Goal: Contribute content: Contribute content

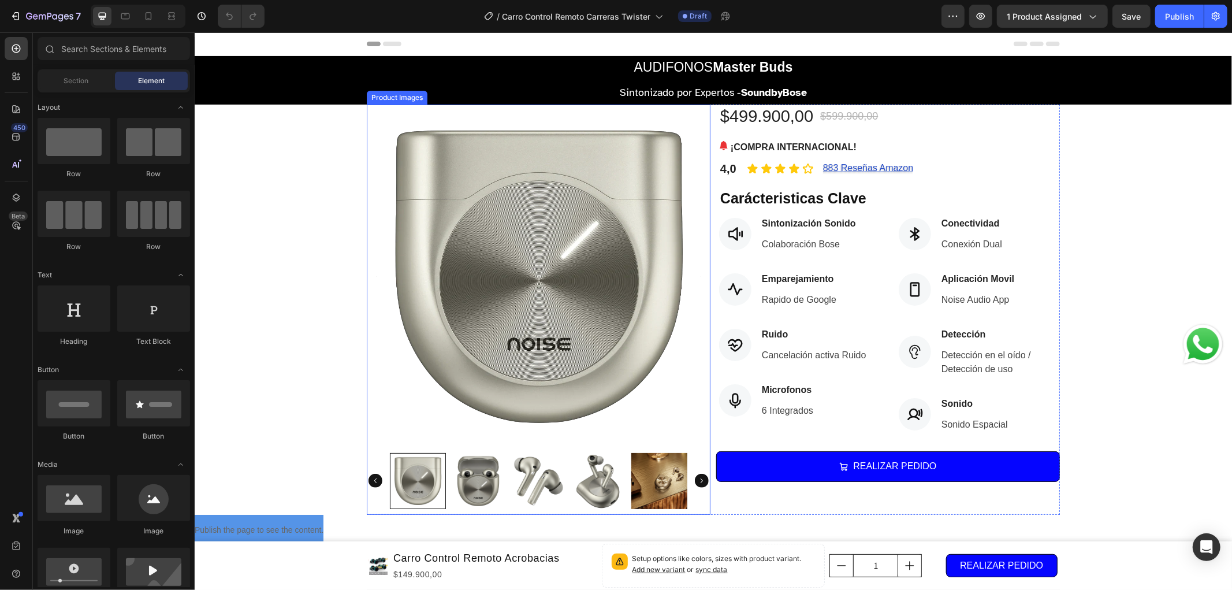
click at [475, 162] on img at bounding box center [538, 276] width 344 height 344
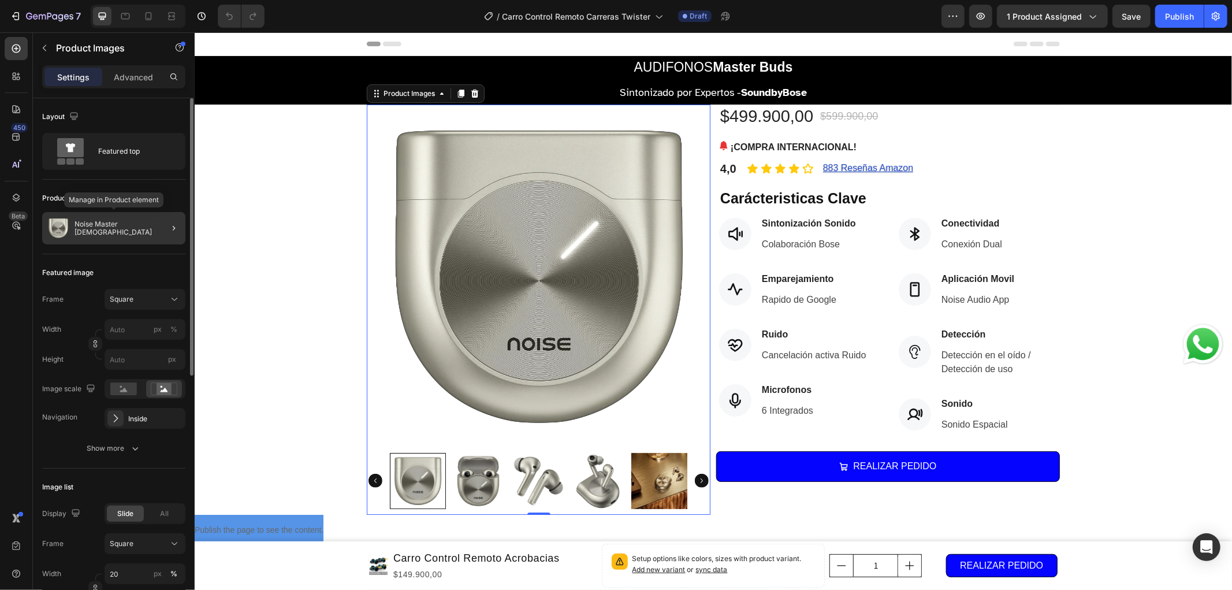
click at [149, 233] on div "Noise Master [DEMOGRAPHIC_DATA]" at bounding box center [113, 228] width 143 height 32
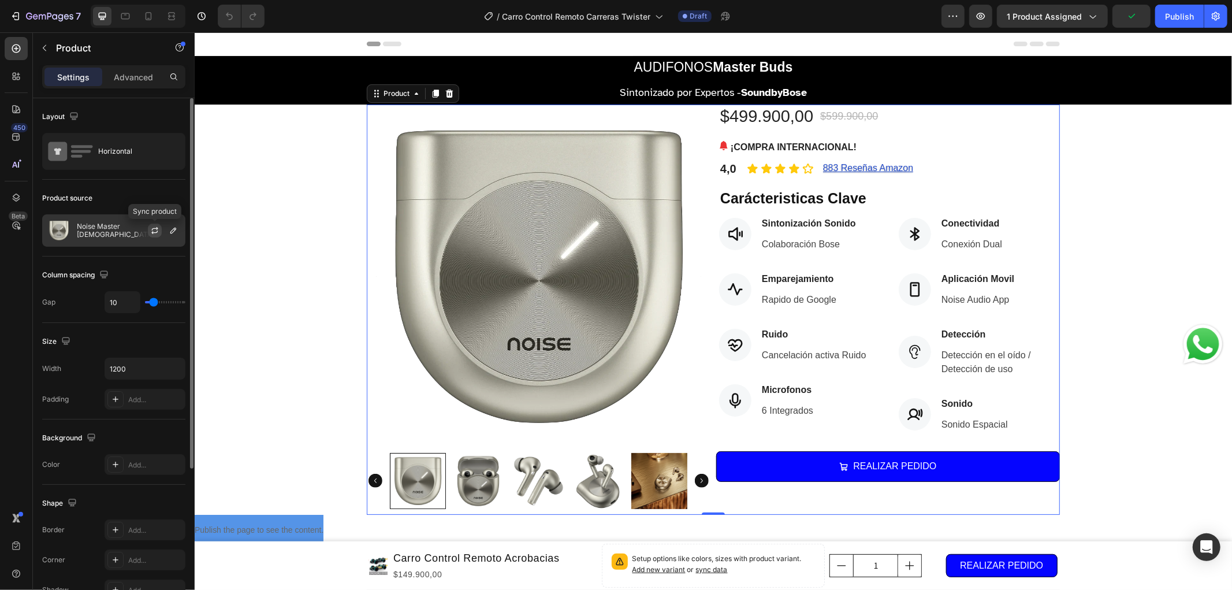
click at [151, 231] on icon "button" at bounding box center [154, 230] width 9 height 9
click at [114, 240] on div "Noise Master [DEMOGRAPHIC_DATA]" at bounding box center [113, 230] width 143 height 32
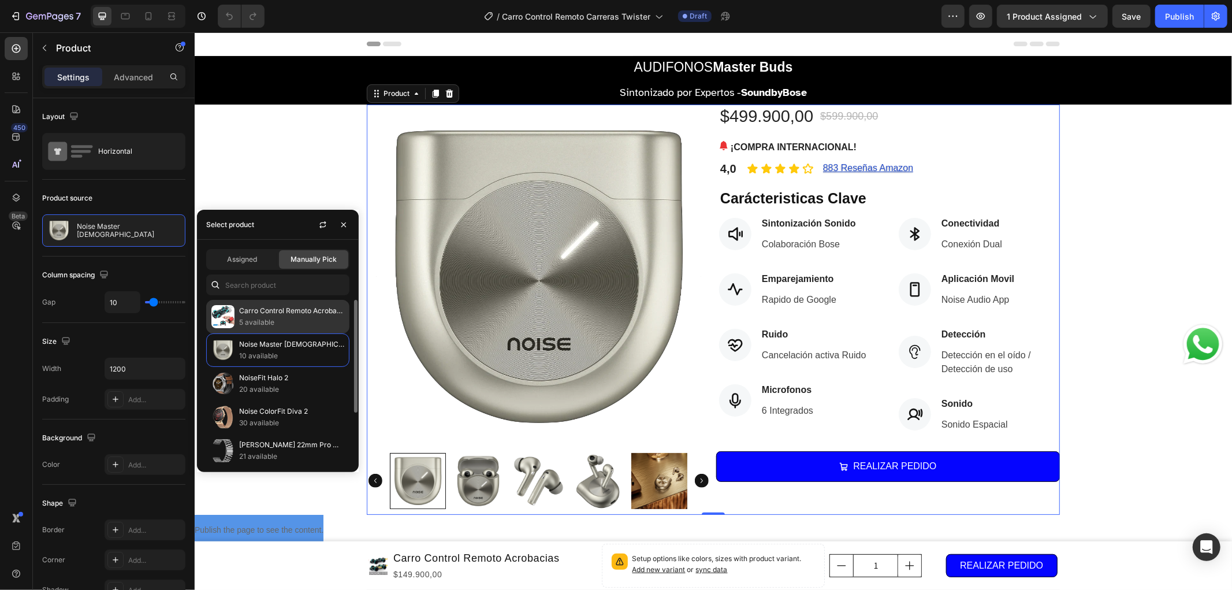
click at [291, 305] on p "Carro Control Remoto Acrobacias" at bounding box center [291, 311] width 105 height 12
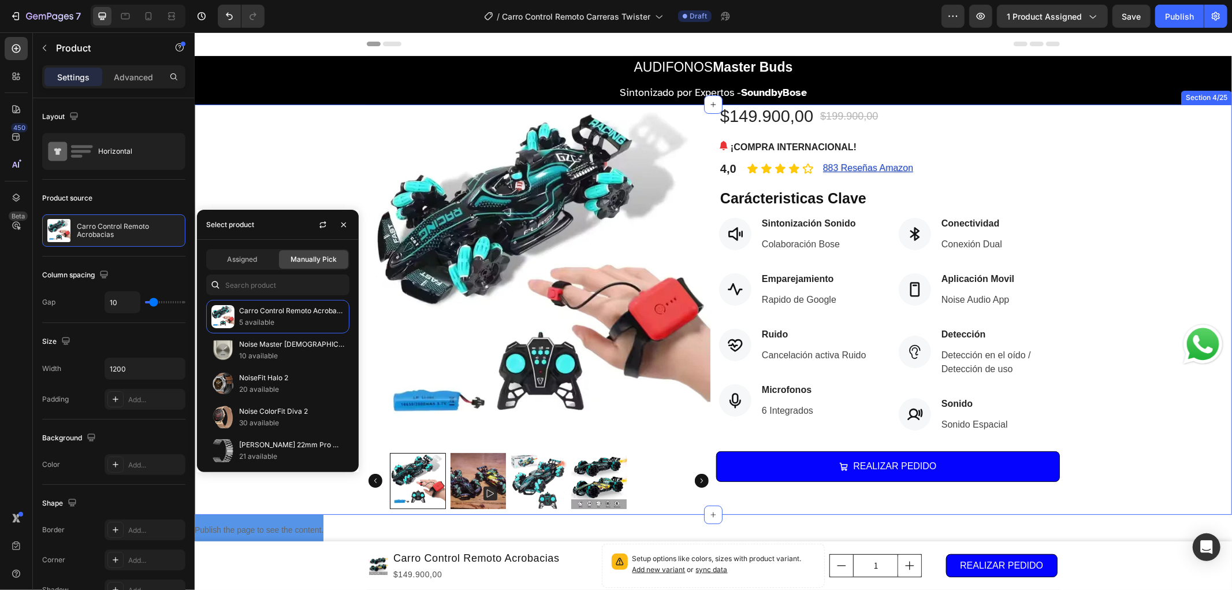
click at [252, 156] on div "Product Images $149.900,00 (P) Price (P) Price $199.900,00 (P) Price (P) Price …" at bounding box center [712, 309] width 1037 height 410
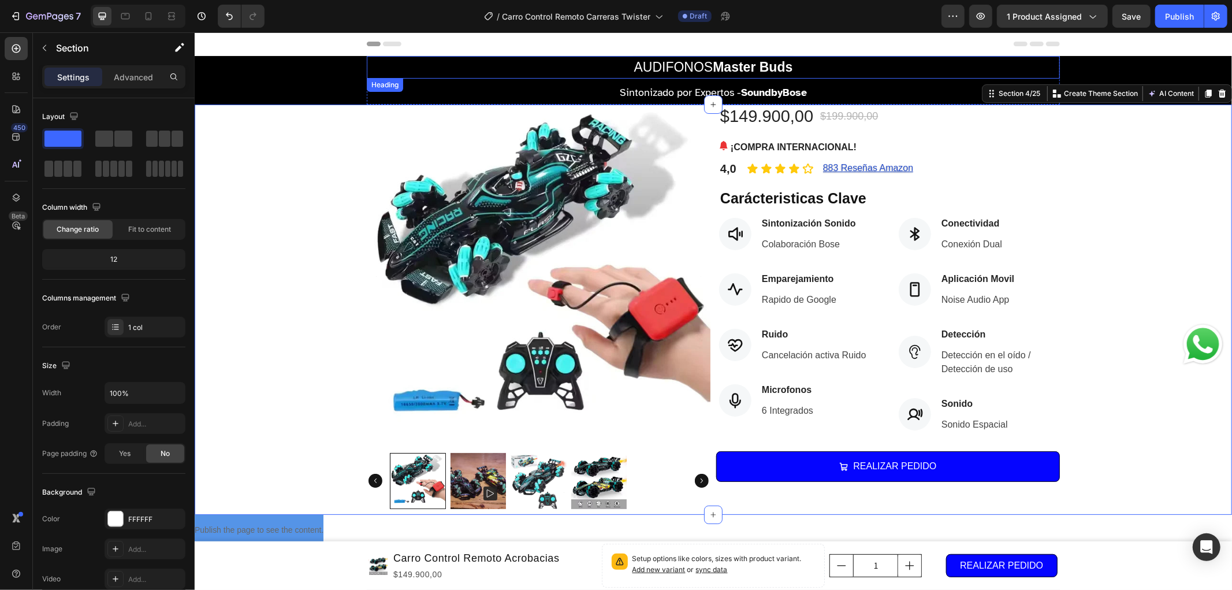
click at [726, 70] on strong "Master Buds" at bounding box center [752, 66] width 80 height 15
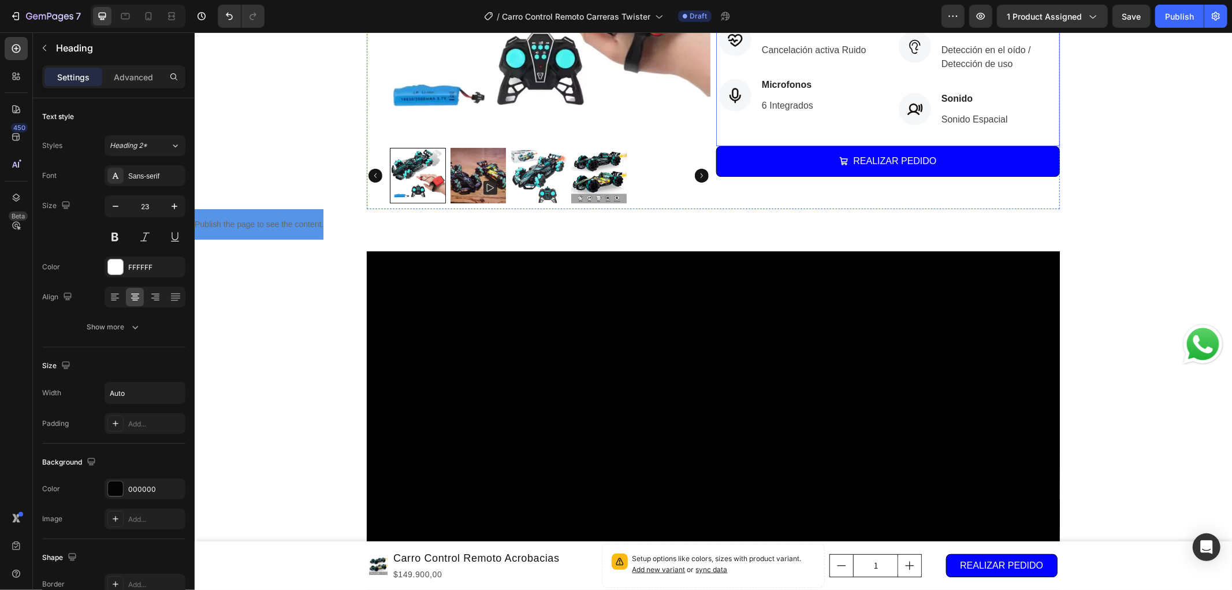
scroll to position [385, 0]
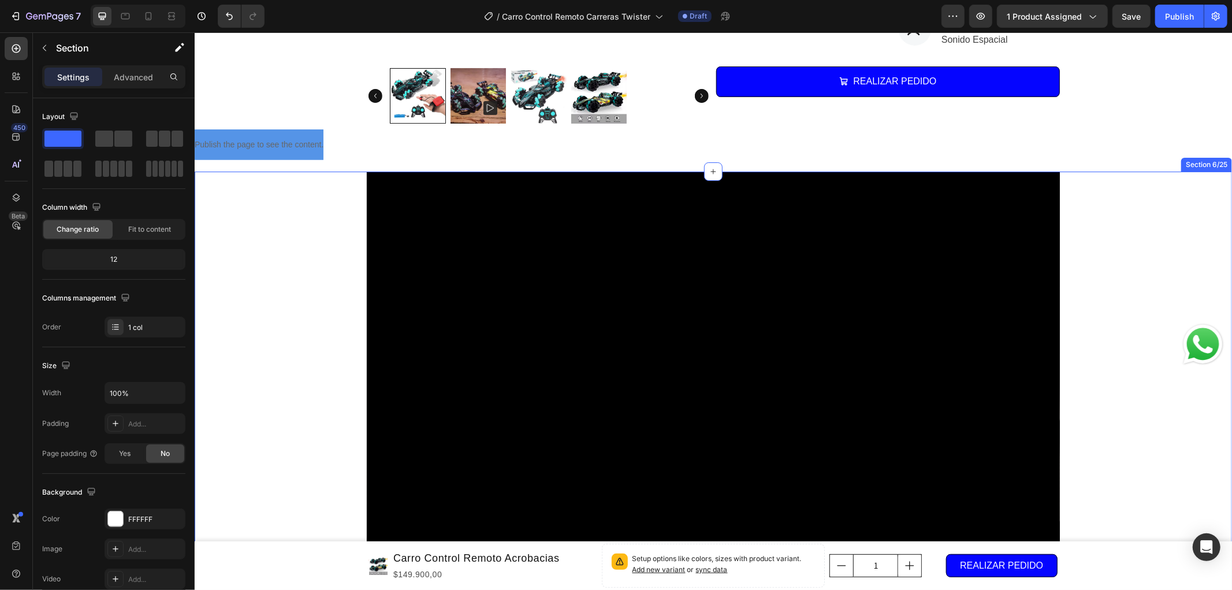
click at [1118, 210] on div "Video Custom Code Row" at bounding box center [712, 382] width 1037 height 422
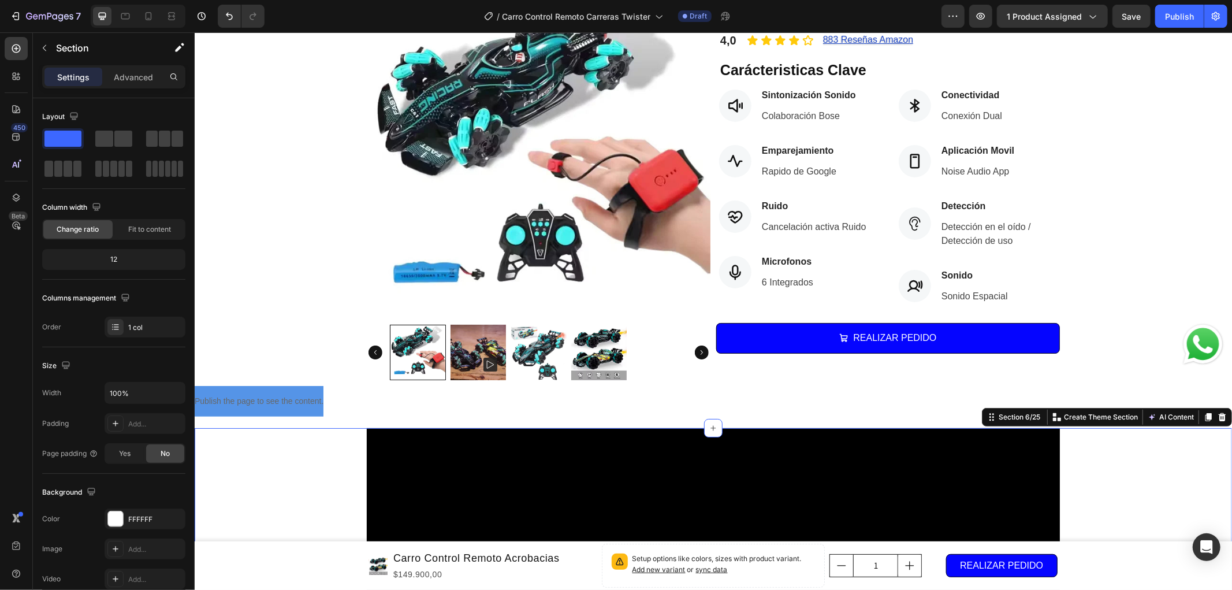
scroll to position [0, 0]
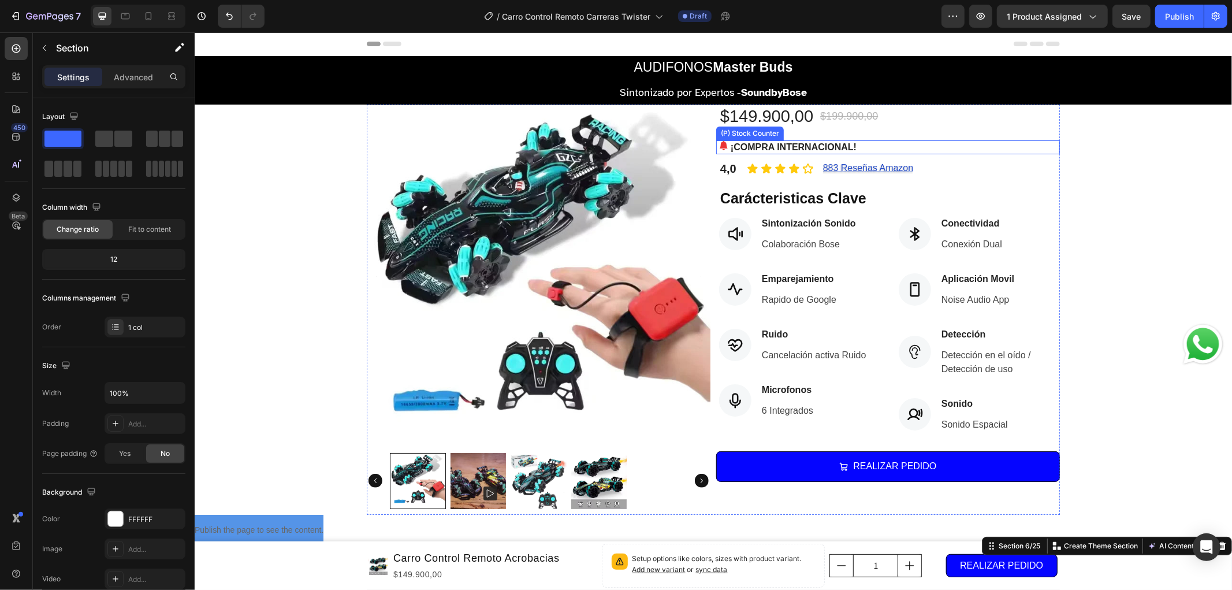
click at [788, 151] on p "¡COMPRA INTERNACIONAL!" at bounding box center [793, 147] width 126 height 14
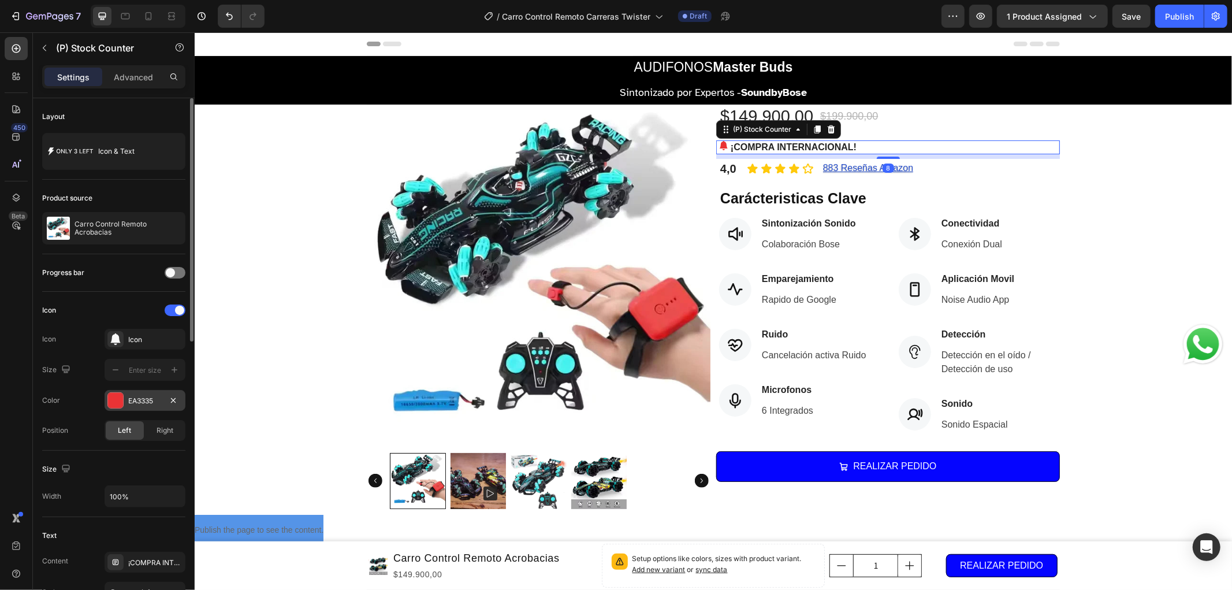
click at [146, 397] on div "EA3335" at bounding box center [144, 401] width 33 height 10
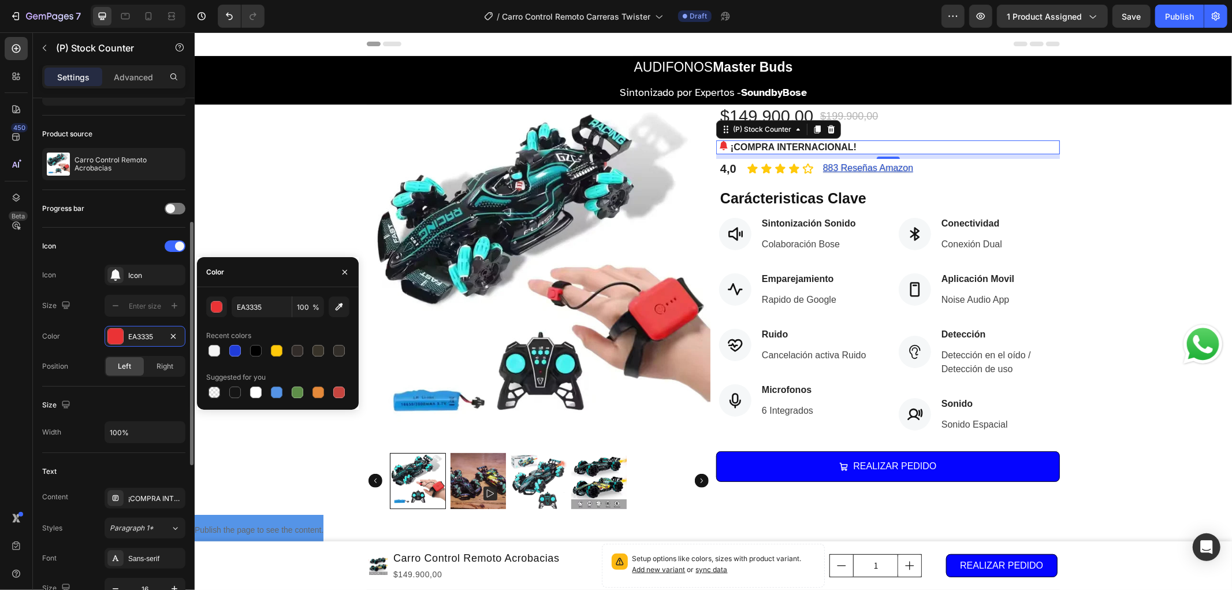
scroll to position [128, 0]
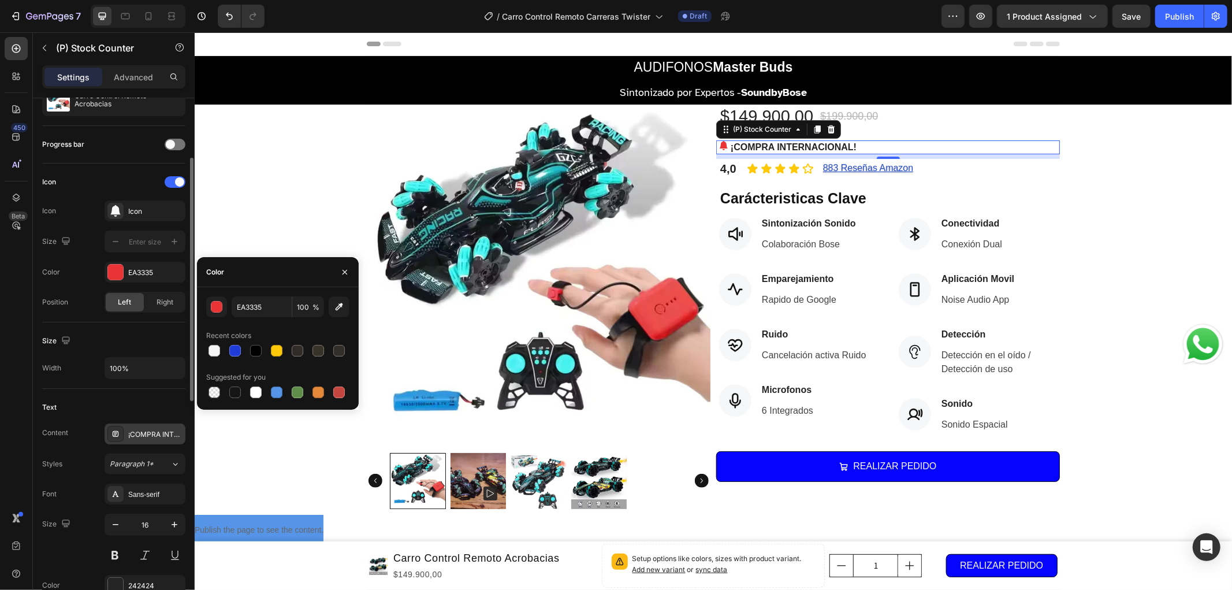
click at [144, 435] on div "¡COMPRA INTERNACIONAL!" at bounding box center [155, 434] width 54 height 10
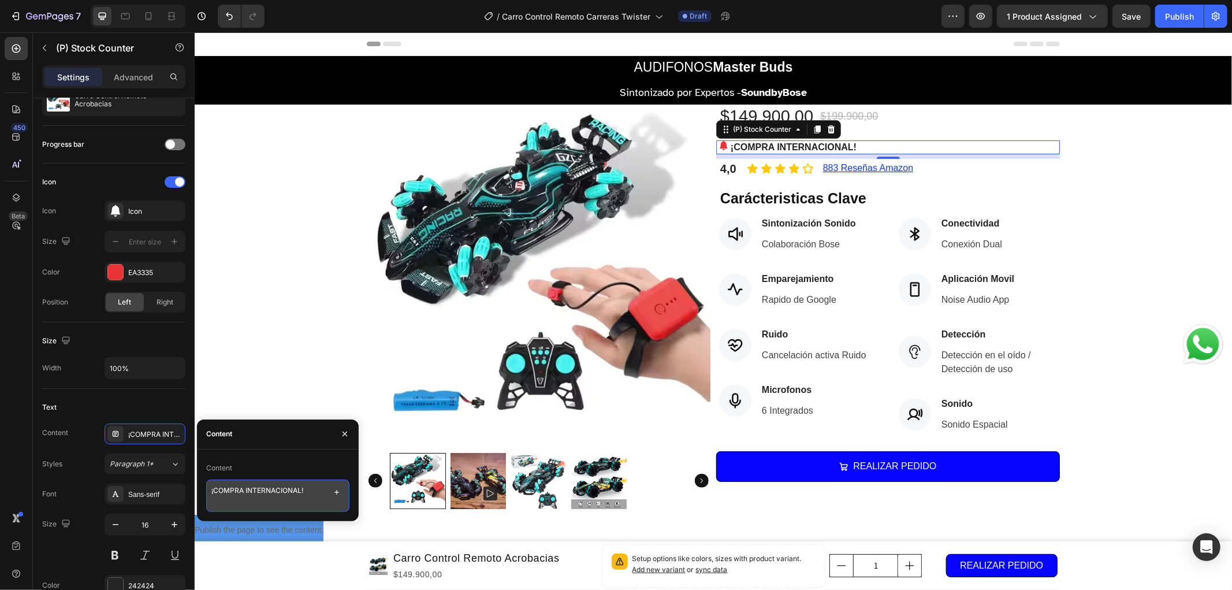
click at [258, 494] on textarea "¡COMPRA INTERNACIONAL!" at bounding box center [277, 495] width 143 height 32
type textarea "¡Quedan solo 5 Unidades Disponibles!"
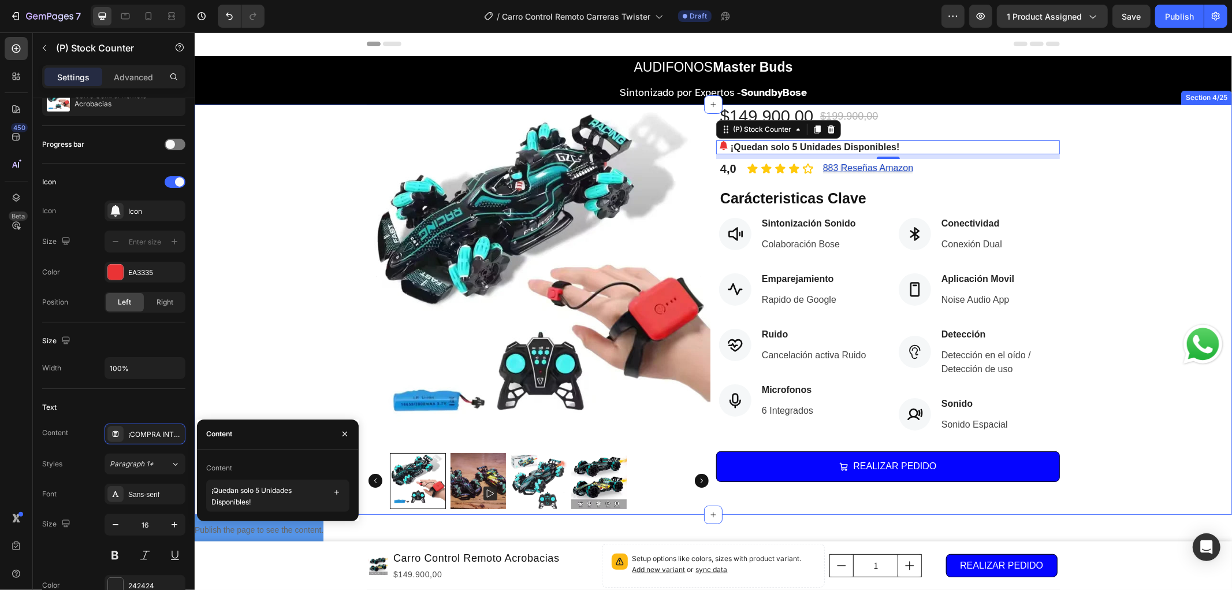
click at [297, 346] on div "Product Images $149.900,00 (P) Price (P) Price $199.900,00 (P) Price (P) Price …" at bounding box center [712, 309] width 1037 height 410
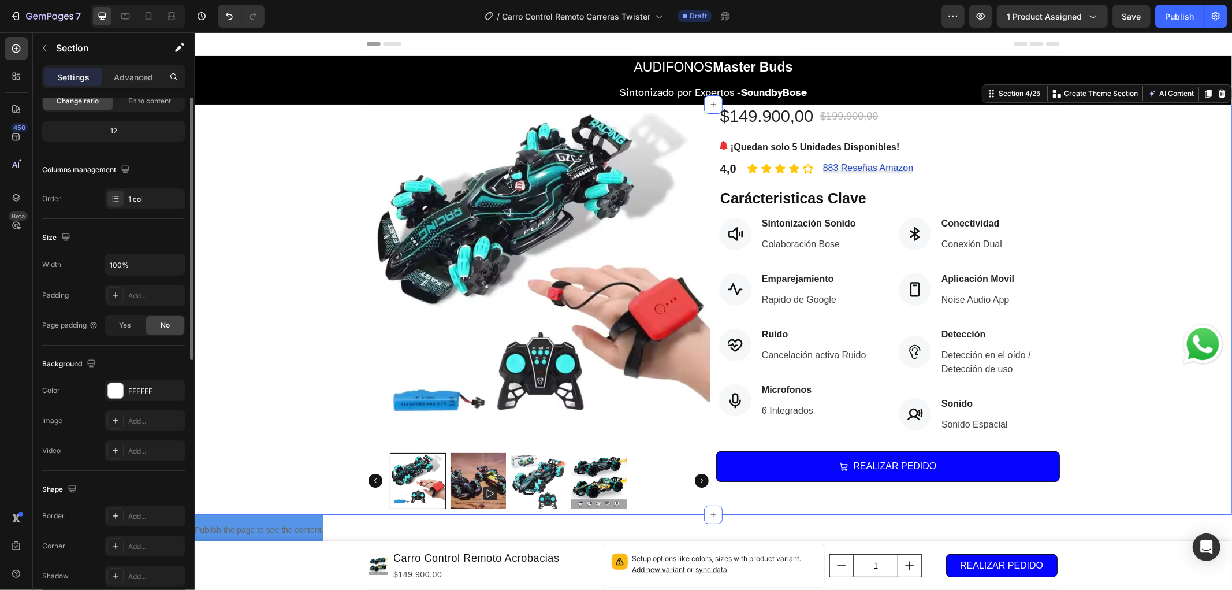
scroll to position [0, 0]
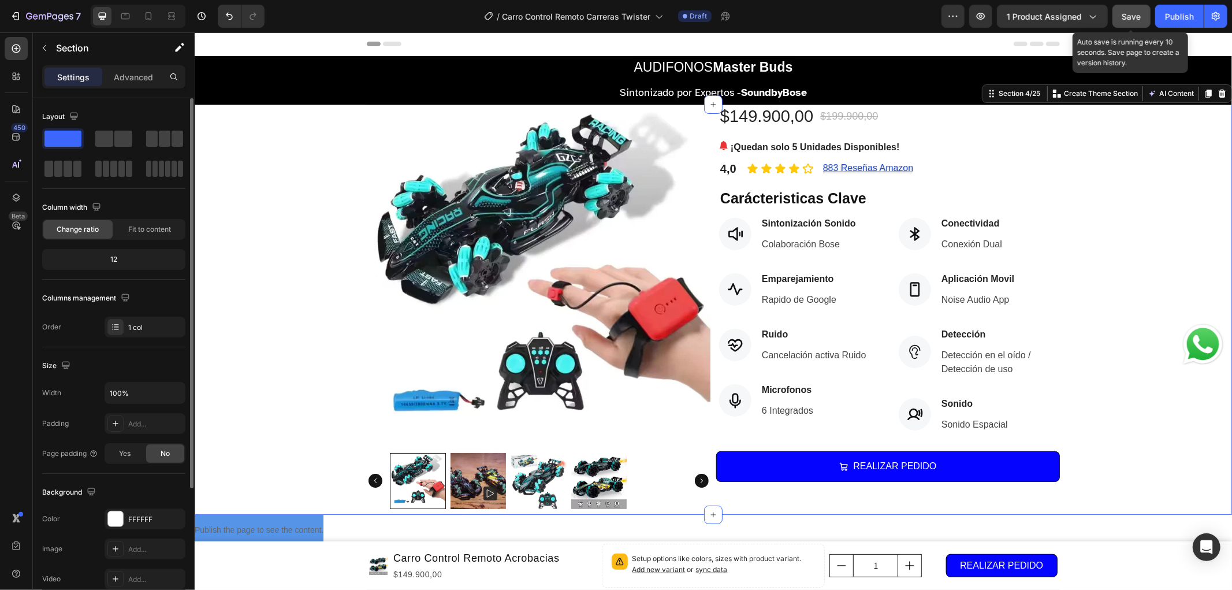
click at [1136, 20] on span "Save" at bounding box center [1131, 17] width 19 height 10
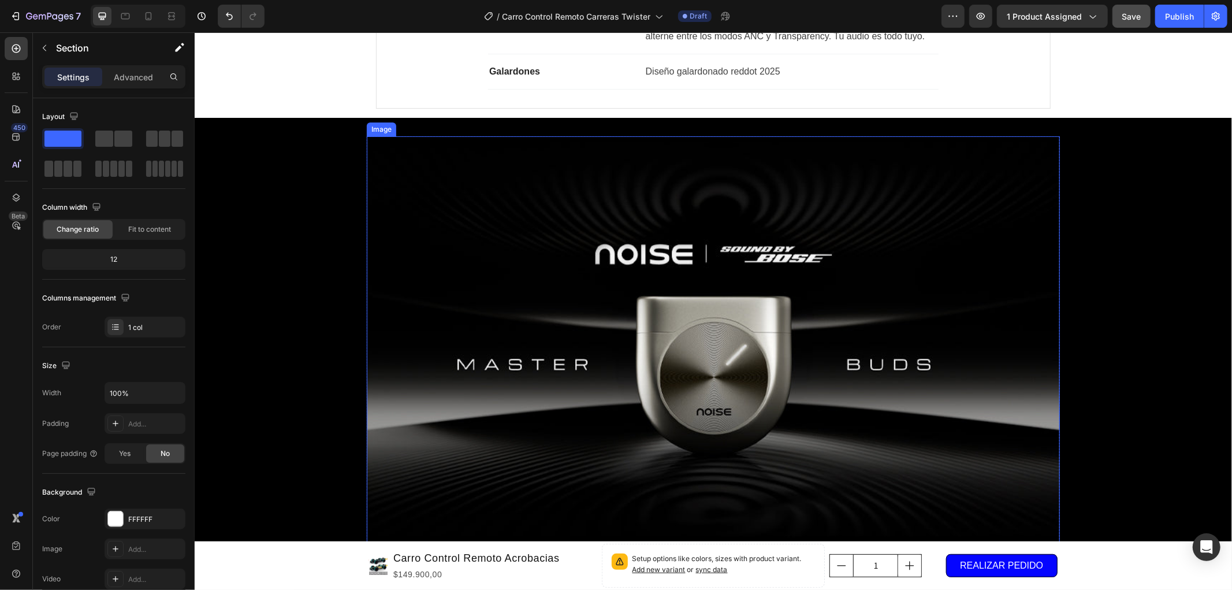
scroll to position [1343, 0]
click at [637, 206] on img at bounding box center [712, 350] width 693 height 428
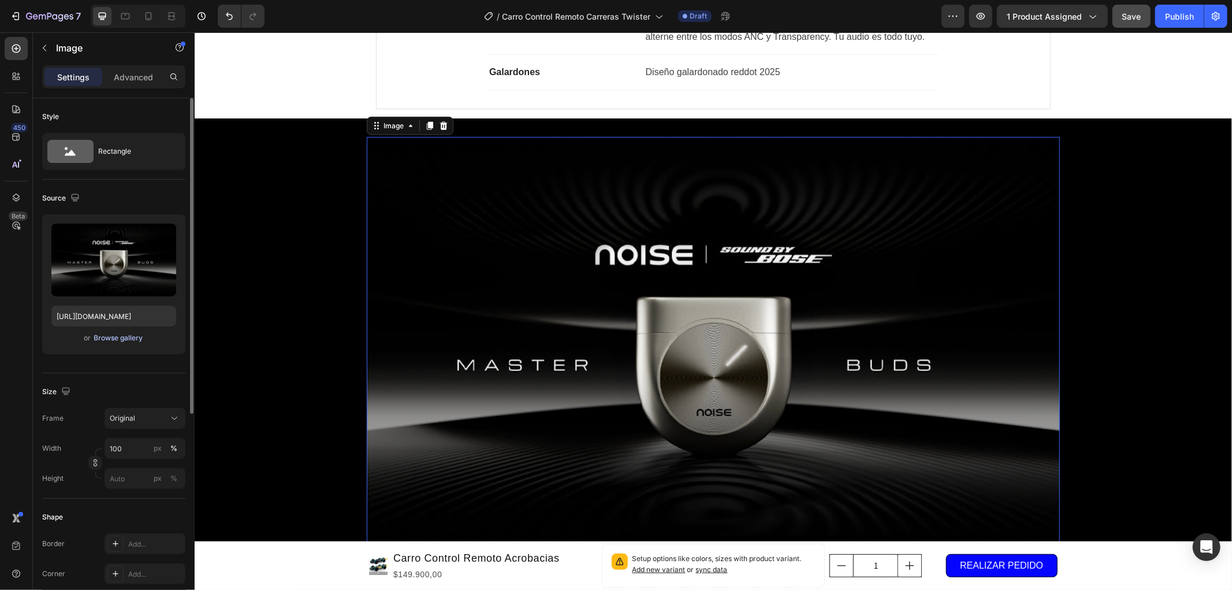
click at [127, 333] on div "Browse gallery" at bounding box center [118, 338] width 49 height 10
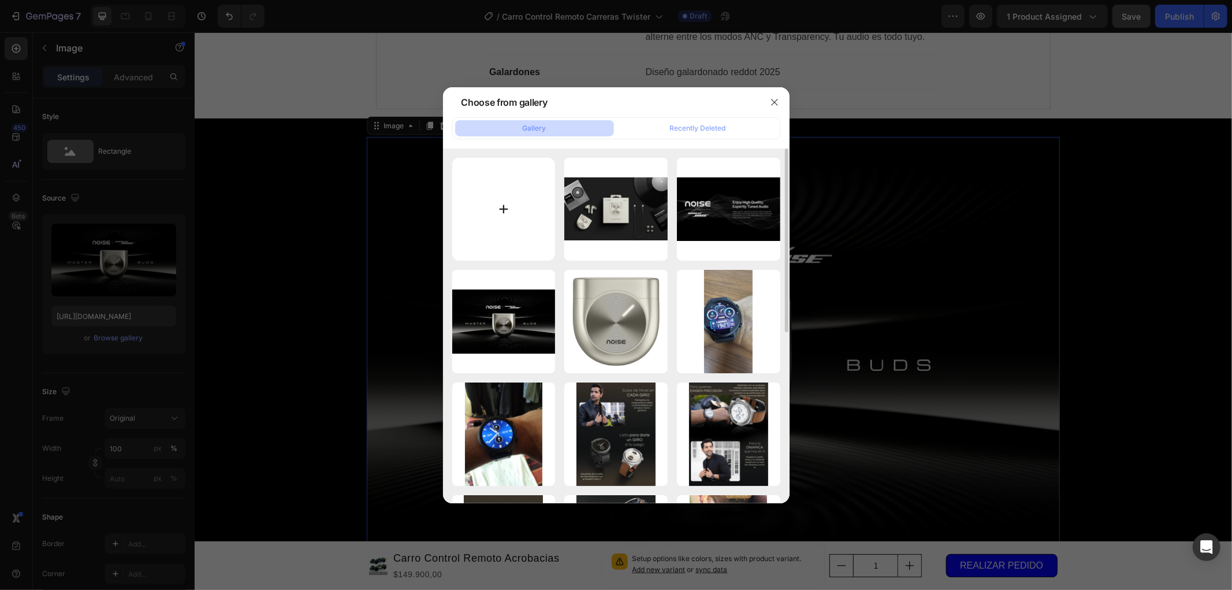
click at [507, 206] on input "file" at bounding box center [503, 209] width 103 height 103
type input "C:\fakepath\7.jpg"
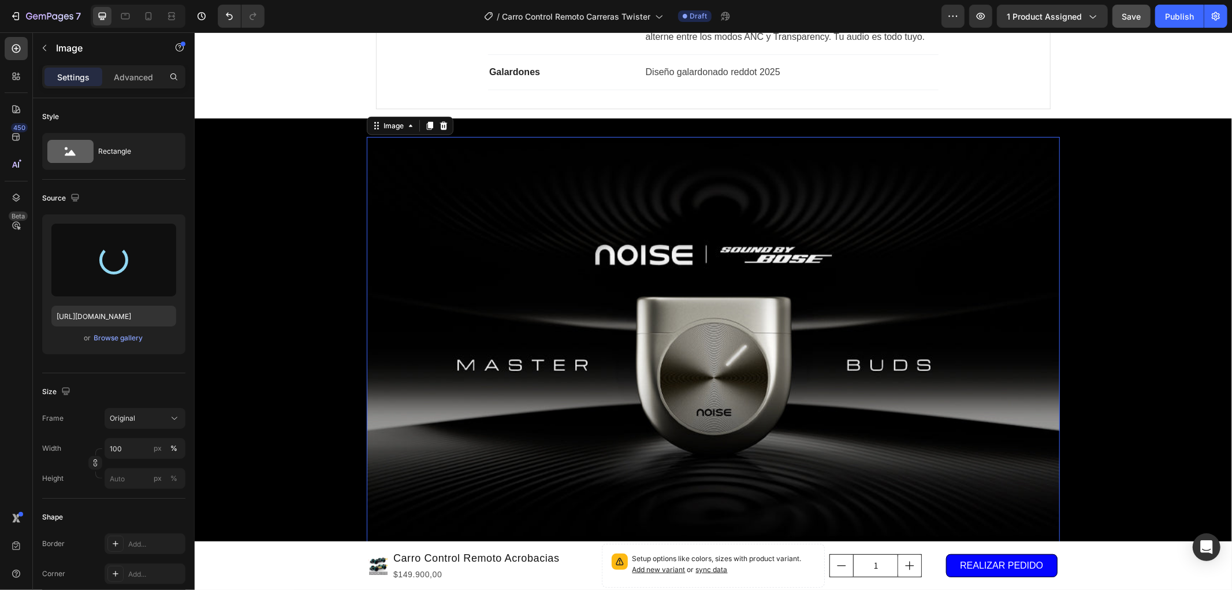
type input "[URL][DOMAIN_NAME]"
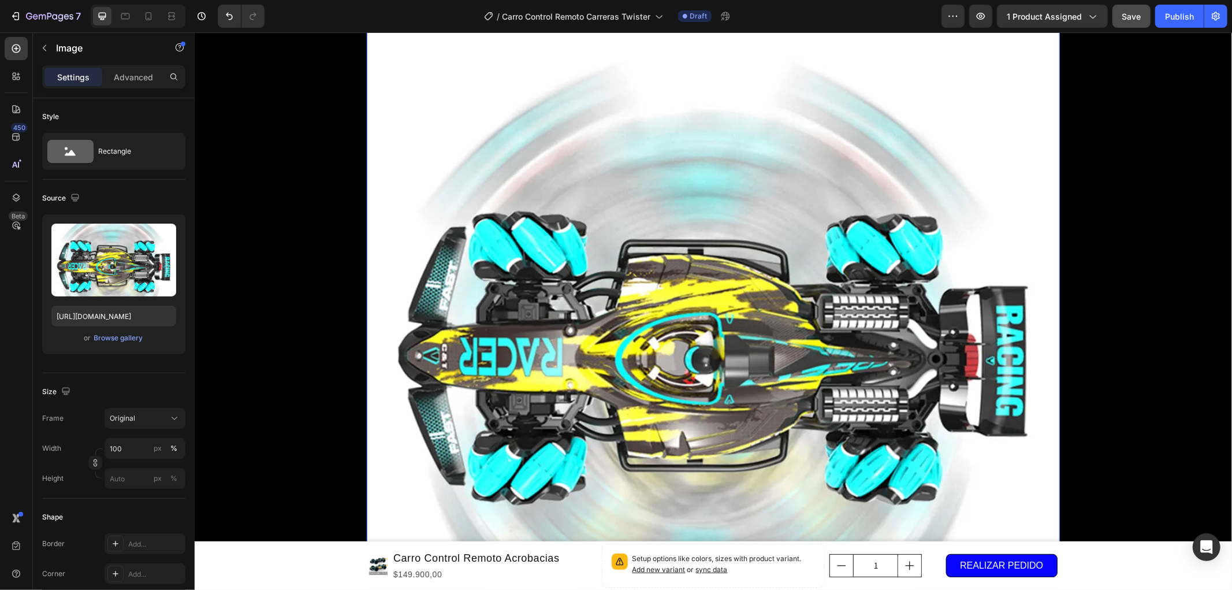
scroll to position [1600, 0]
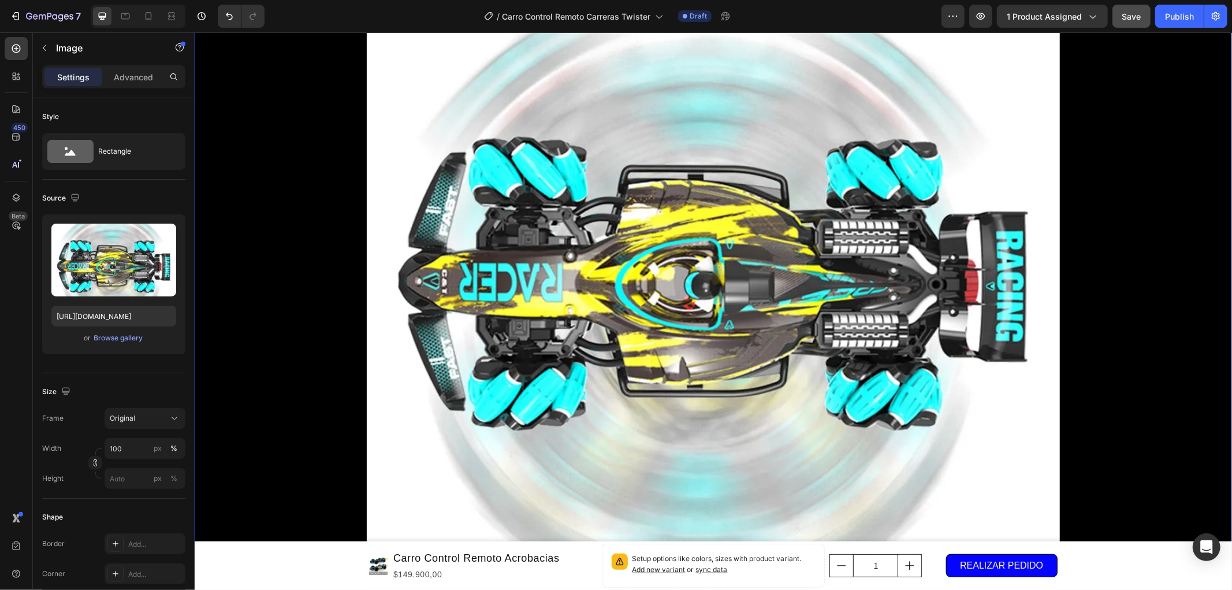
click at [248, 191] on div "Image Row" at bounding box center [712, 251] width 1037 height 771
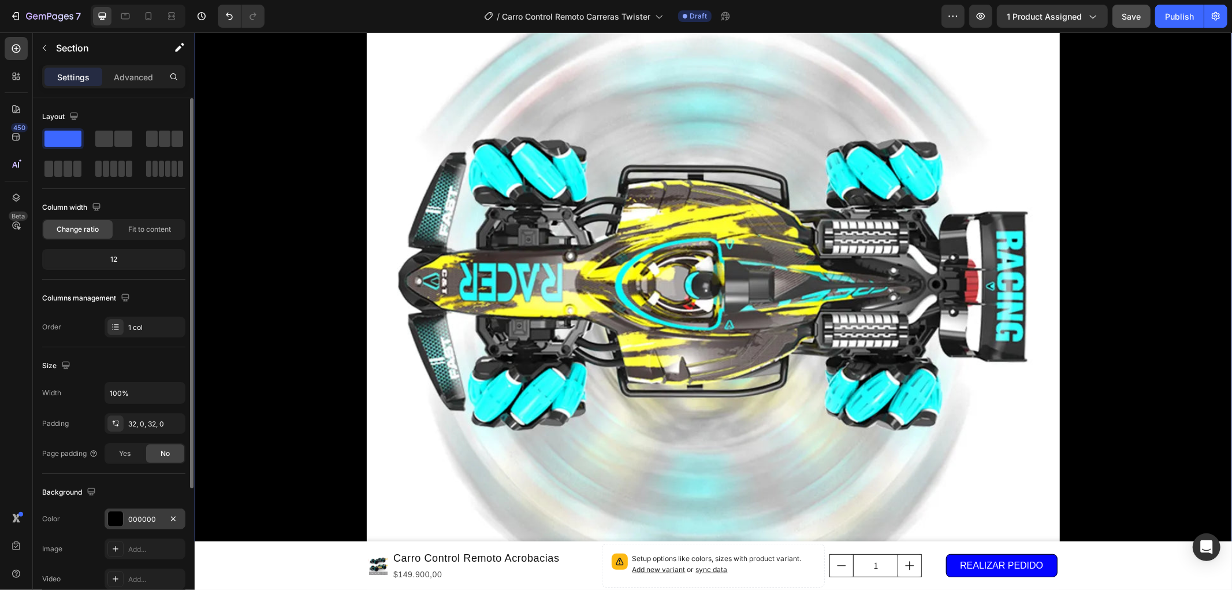
click at [144, 510] on div "000000" at bounding box center [145, 518] width 81 height 21
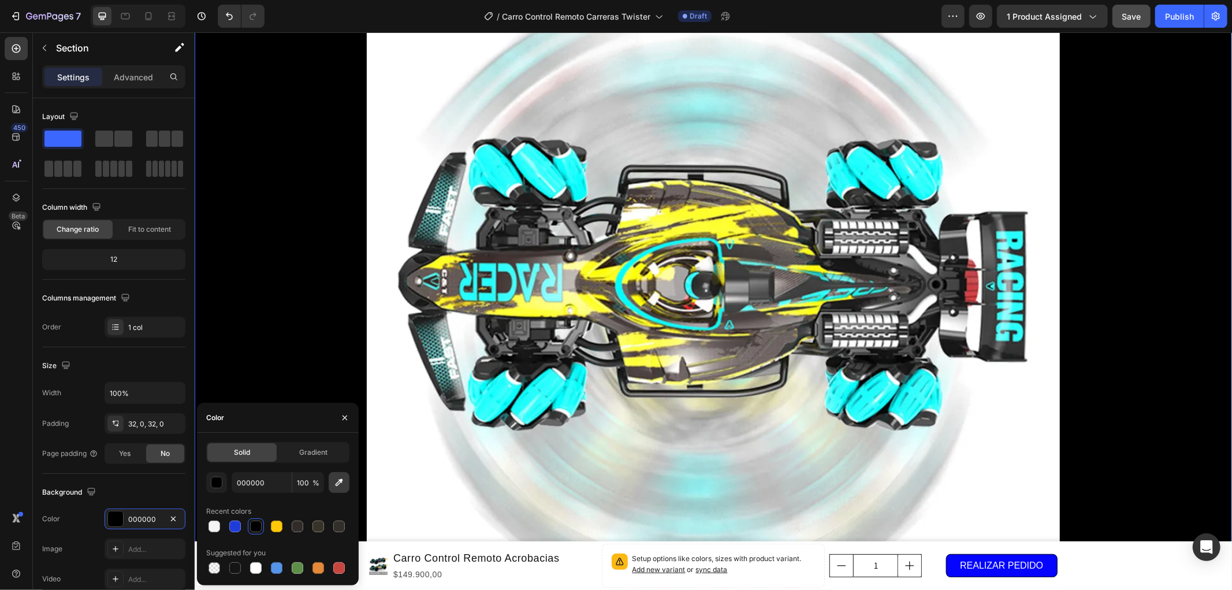
click at [337, 483] on icon "button" at bounding box center [339, 483] width 8 height 8
type input "FFFFFF"
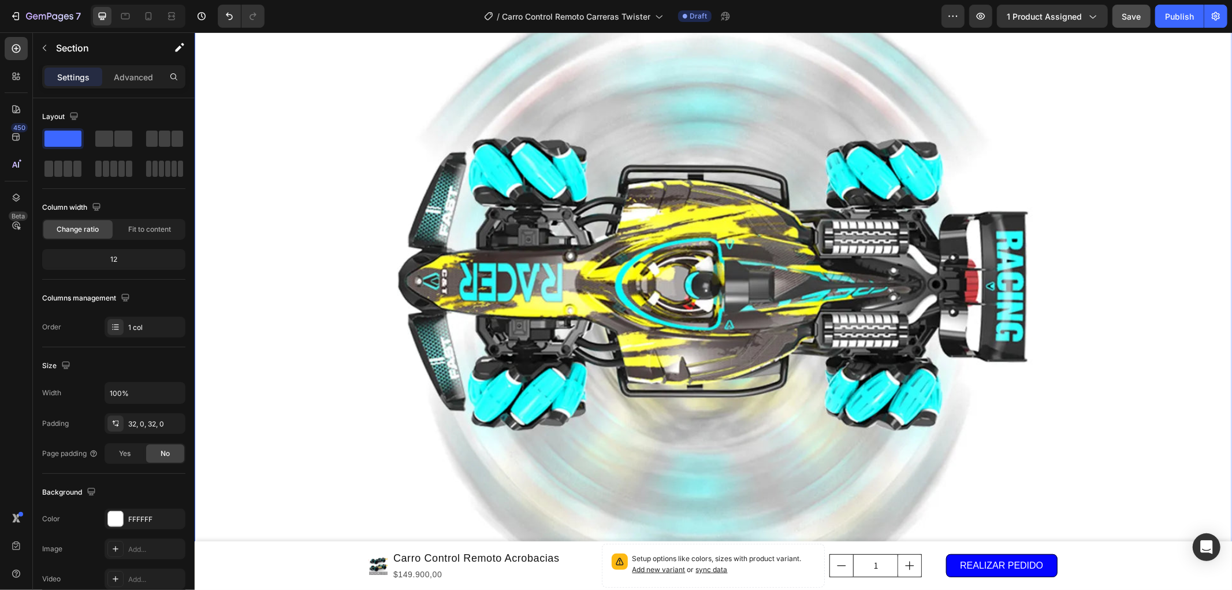
click at [1134, 267] on div "Image Row" at bounding box center [712, 251] width 1037 height 771
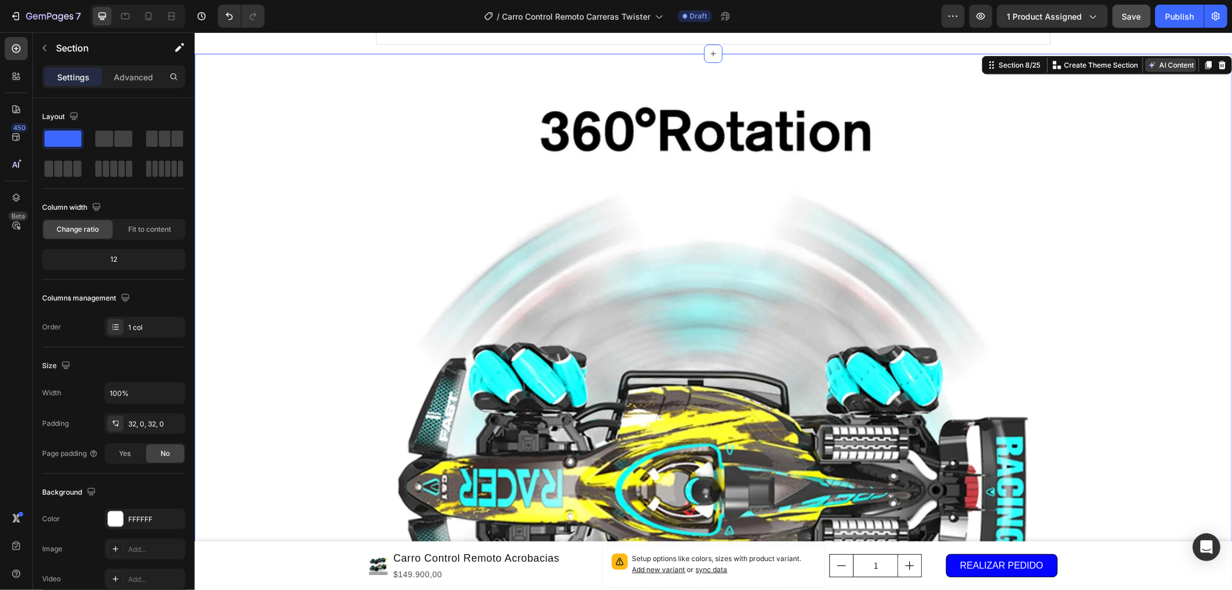
scroll to position [1407, 0]
click at [1133, 18] on span "Save" at bounding box center [1131, 17] width 19 height 10
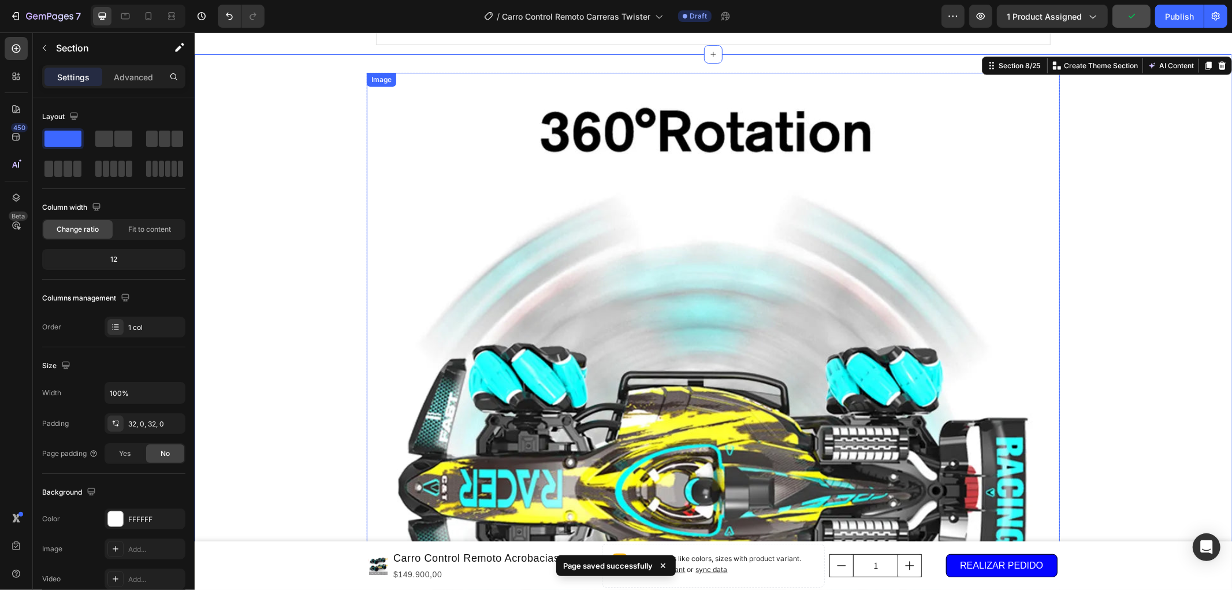
scroll to position [1278, 0]
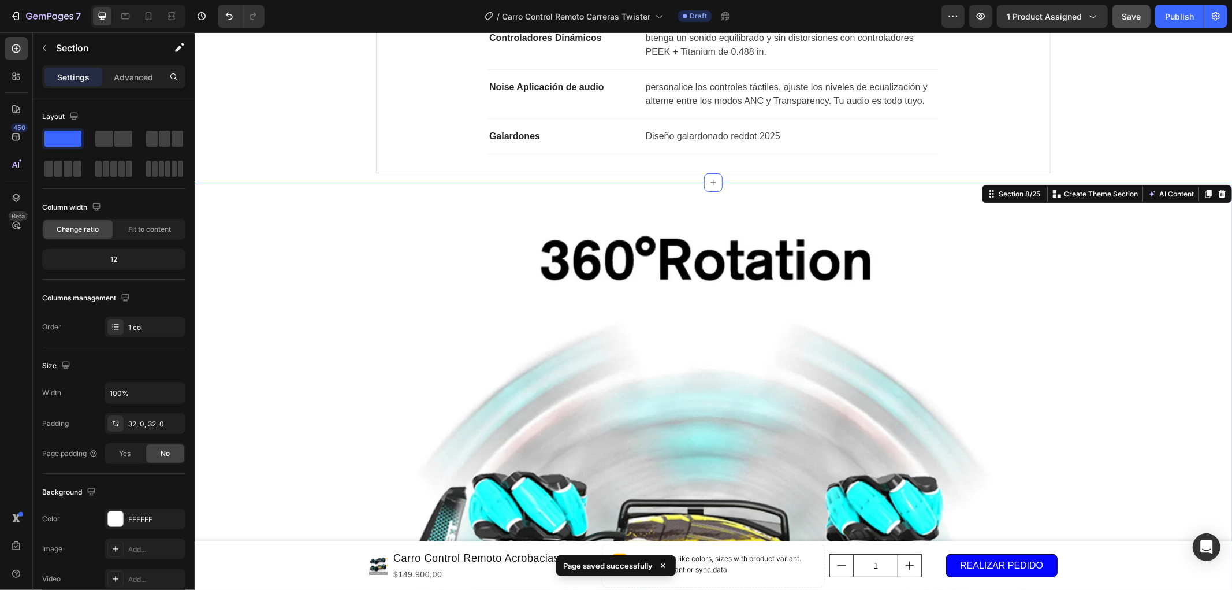
click at [1095, 320] on div "Image Row" at bounding box center [712, 585] width 1037 height 771
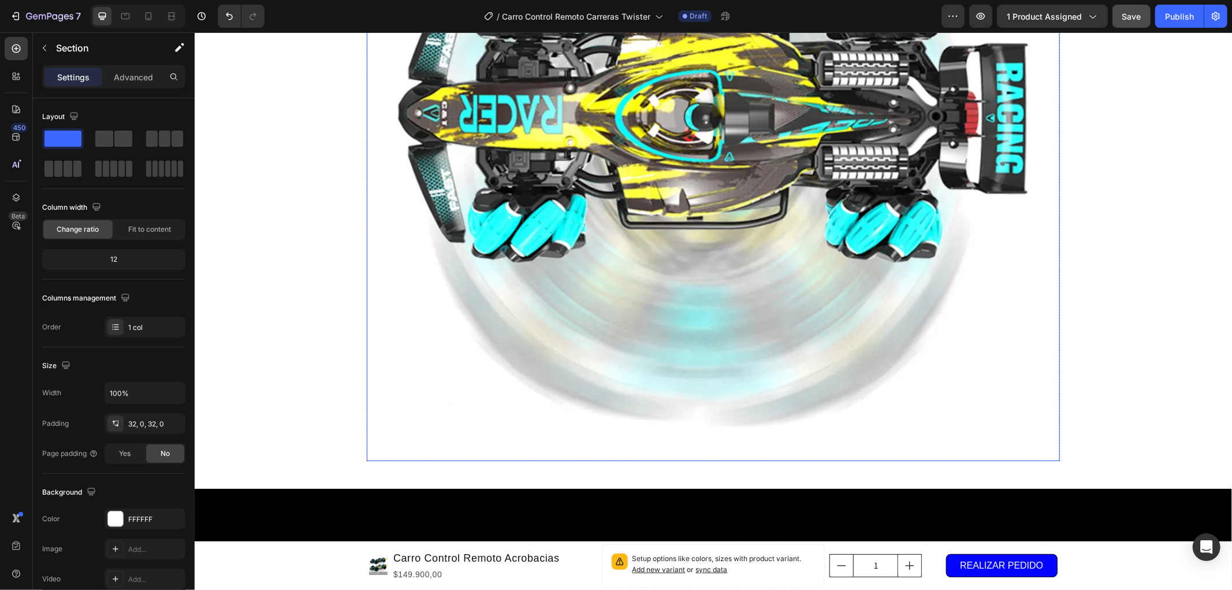
scroll to position [2048, 0]
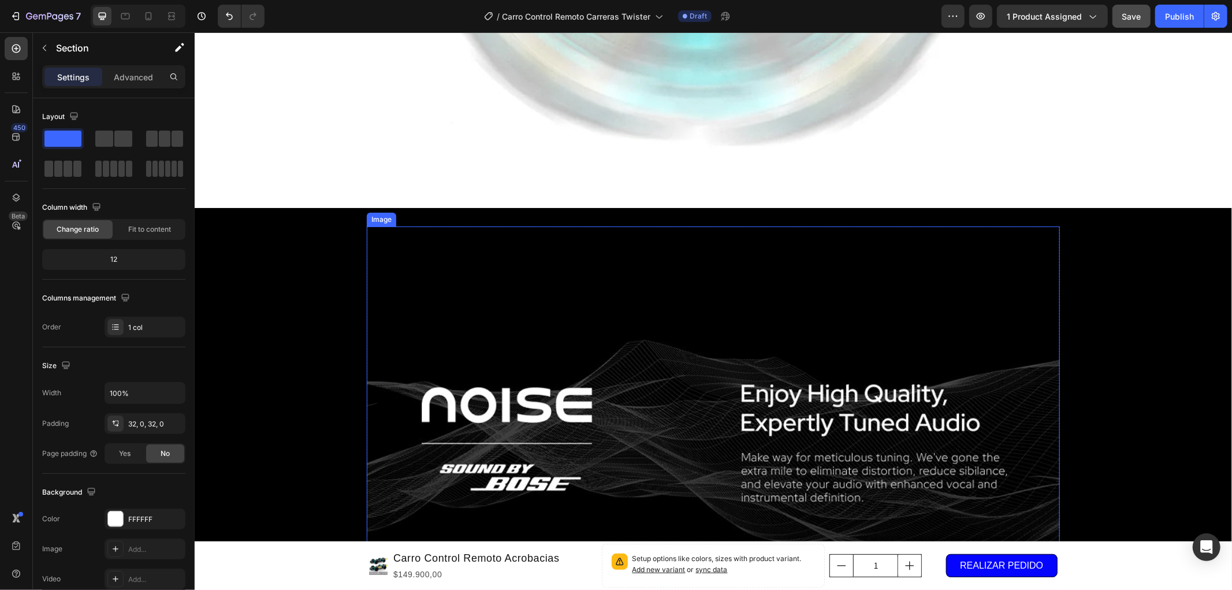
click at [765, 297] on img at bounding box center [712, 440] width 693 height 428
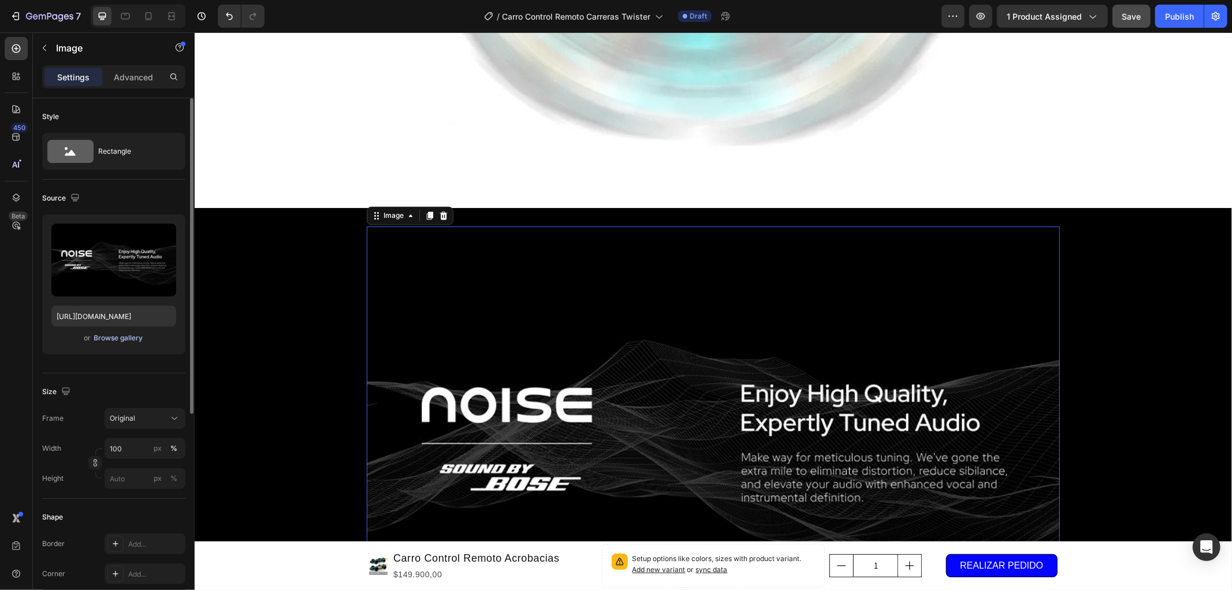
click at [105, 343] on button "Browse gallery" at bounding box center [119, 338] width 50 height 12
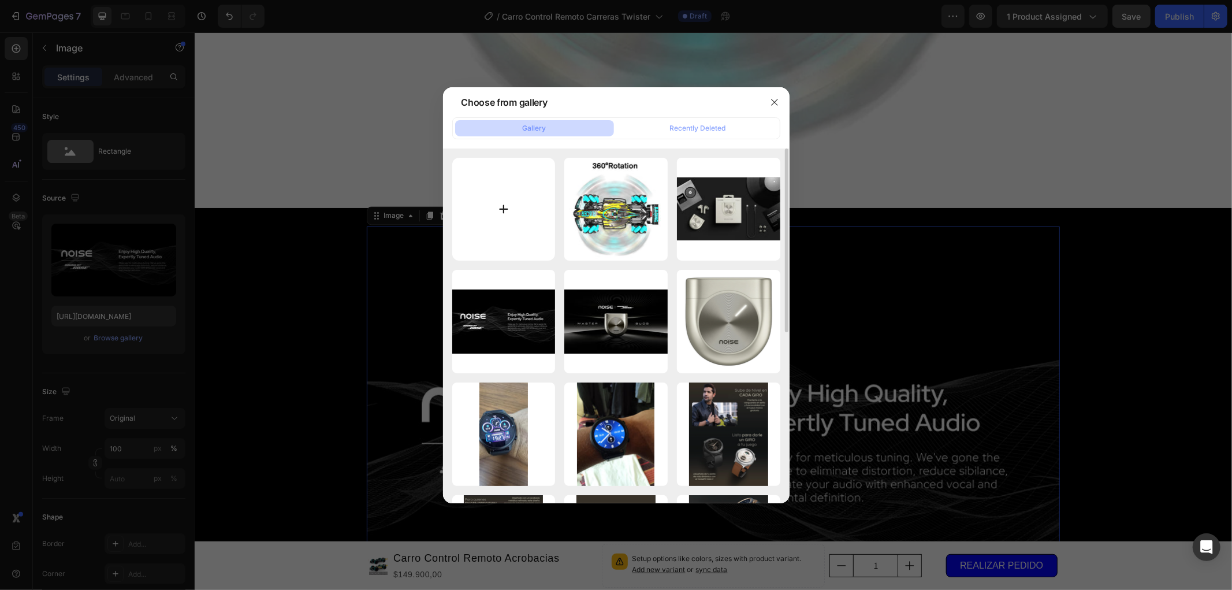
click at [482, 212] on input "file" at bounding box center [503, 209] width 103 height 103
type input "C:\fakepath\2.jpg"
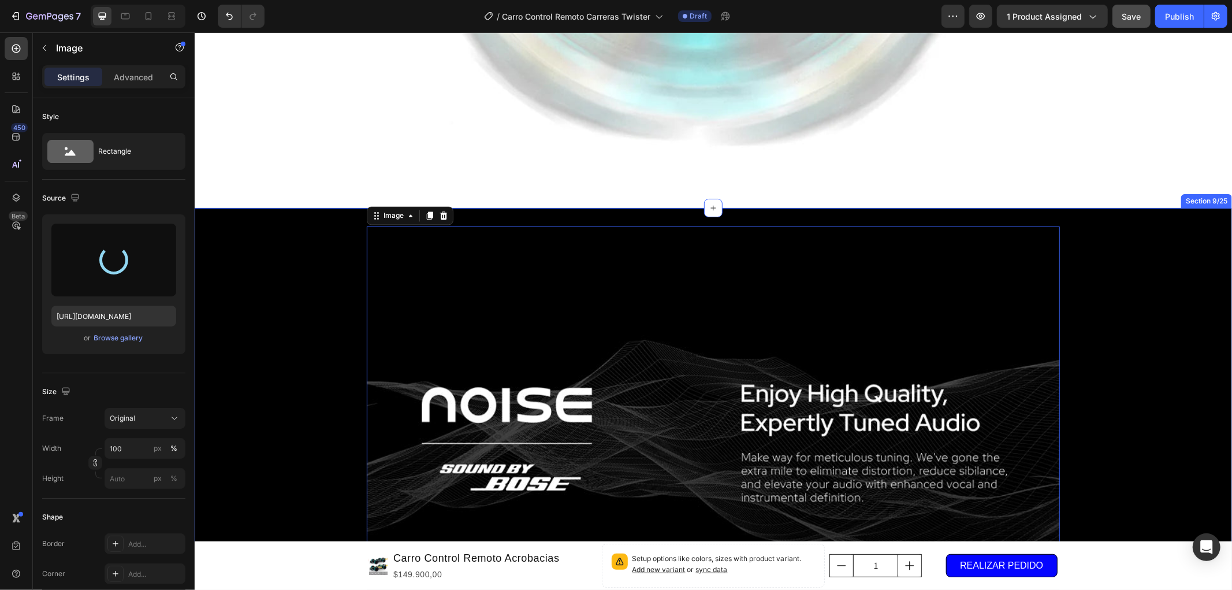
type input "[URL][DOMAIN_NAME]"
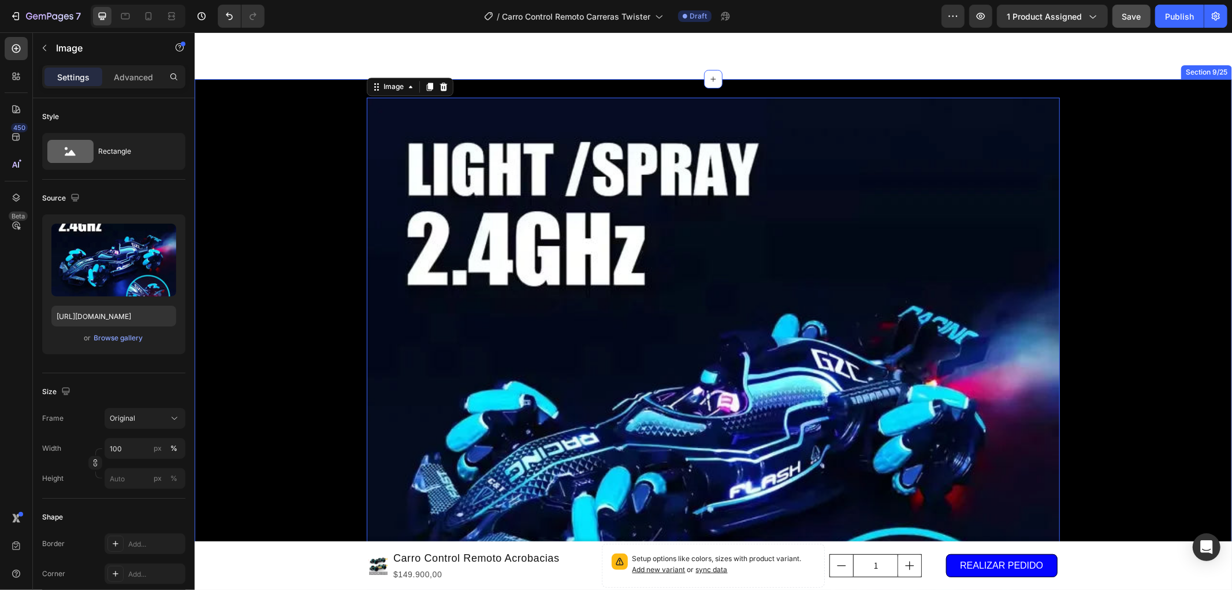
scroll to position [2369, 0]
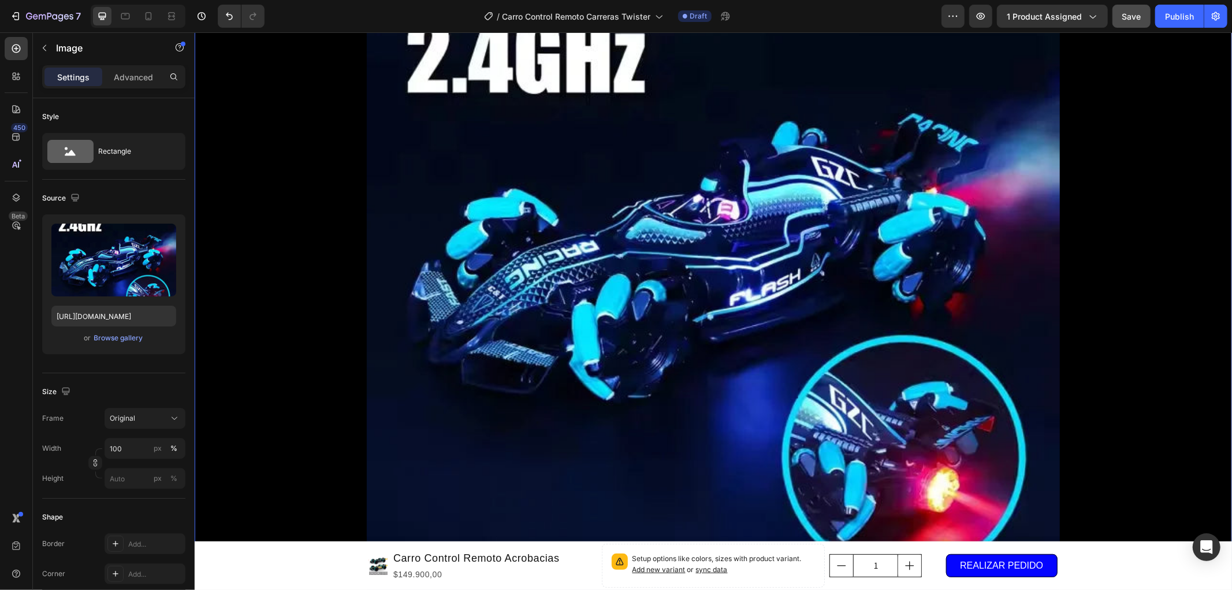
click at [296, 286] on div "Image Row" at bounding box center [712, 256] width 1037 height 702
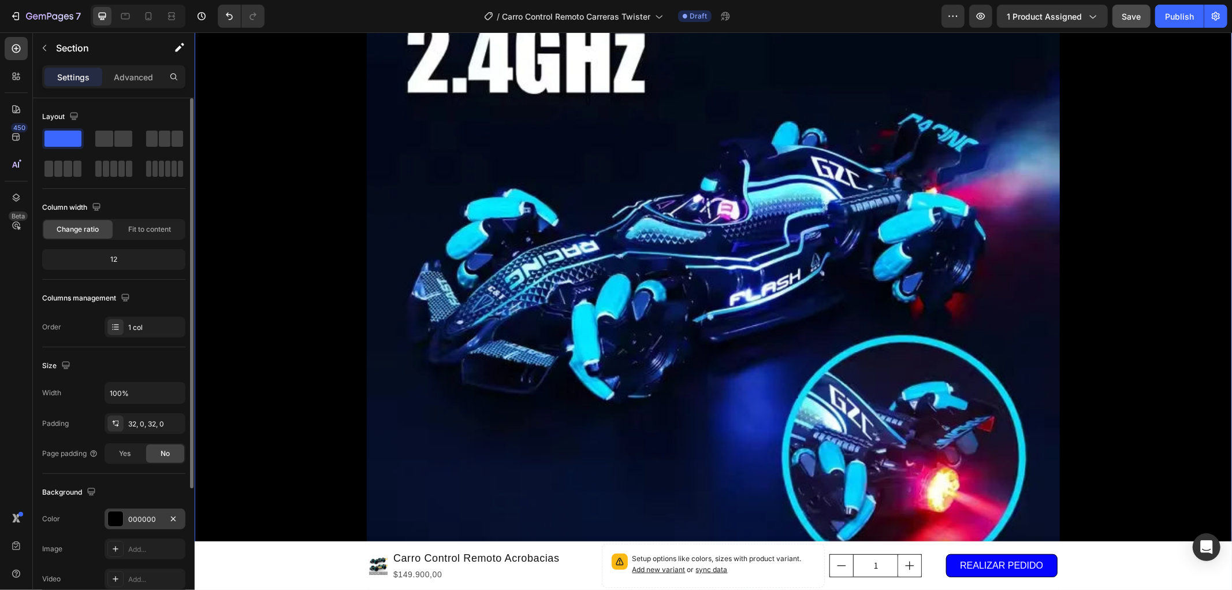
click at [144, 523] on div "000000" at bounding box center [144, 519] width 33 height 10
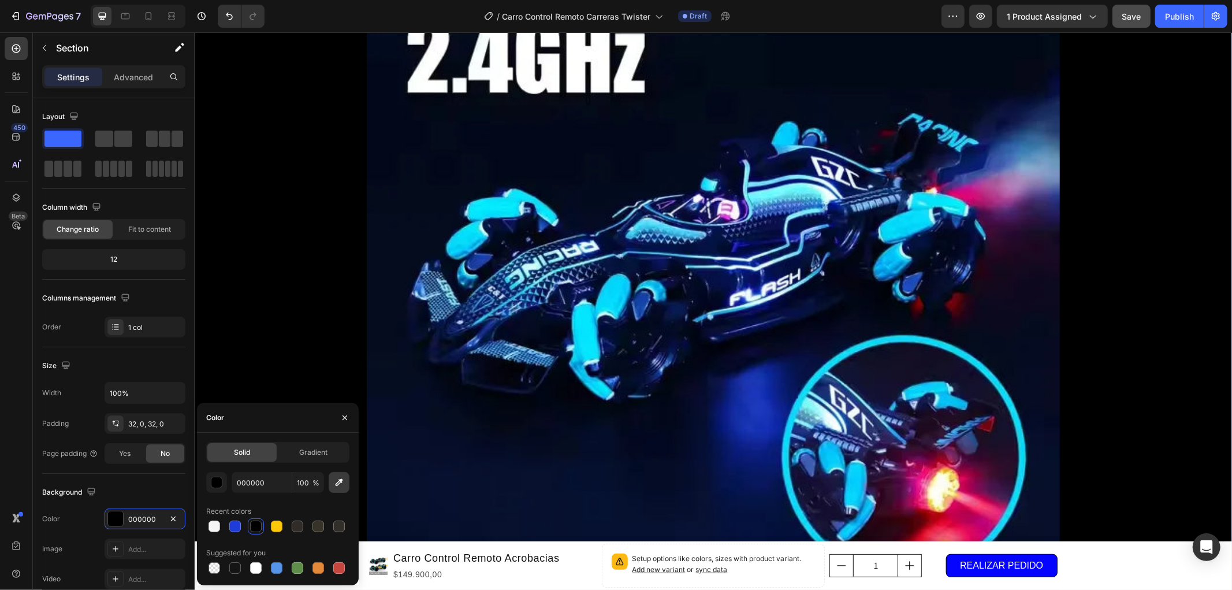
click at [341, 485] on icon "button" at bounding box center [339, 482] width 12 height 12
click at [341, 486] on icon "button" at bounding box center [339, 482] width 12 height 12
type input "050B1E"
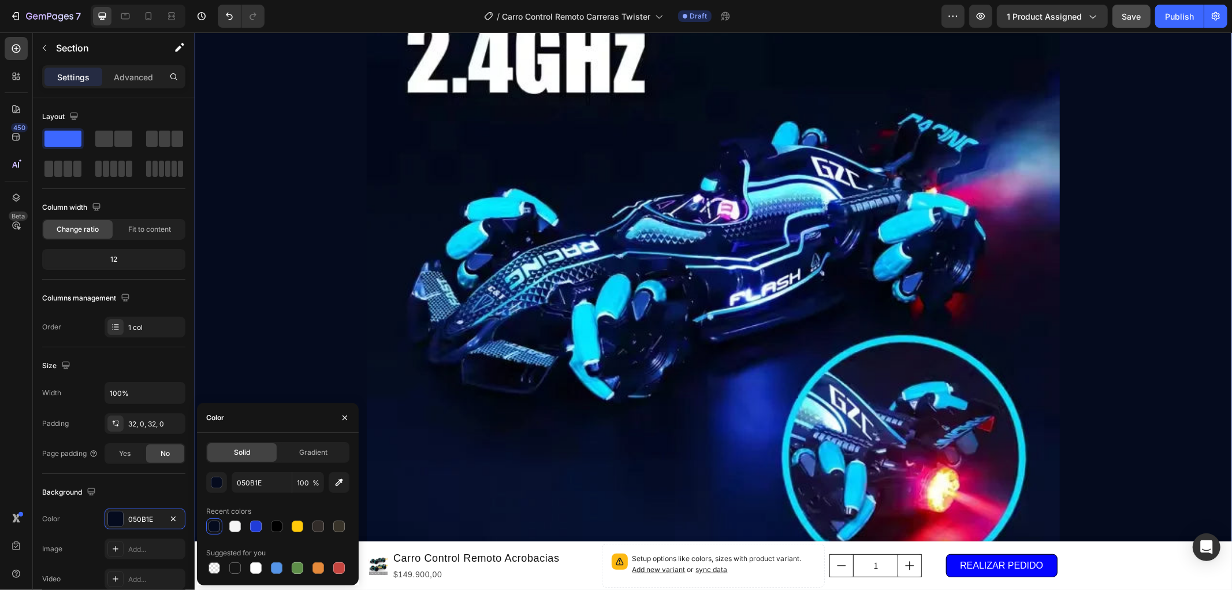
click at [333, 295] on div "Image Row" at bounding box center [712, 256] width 1037 height 702
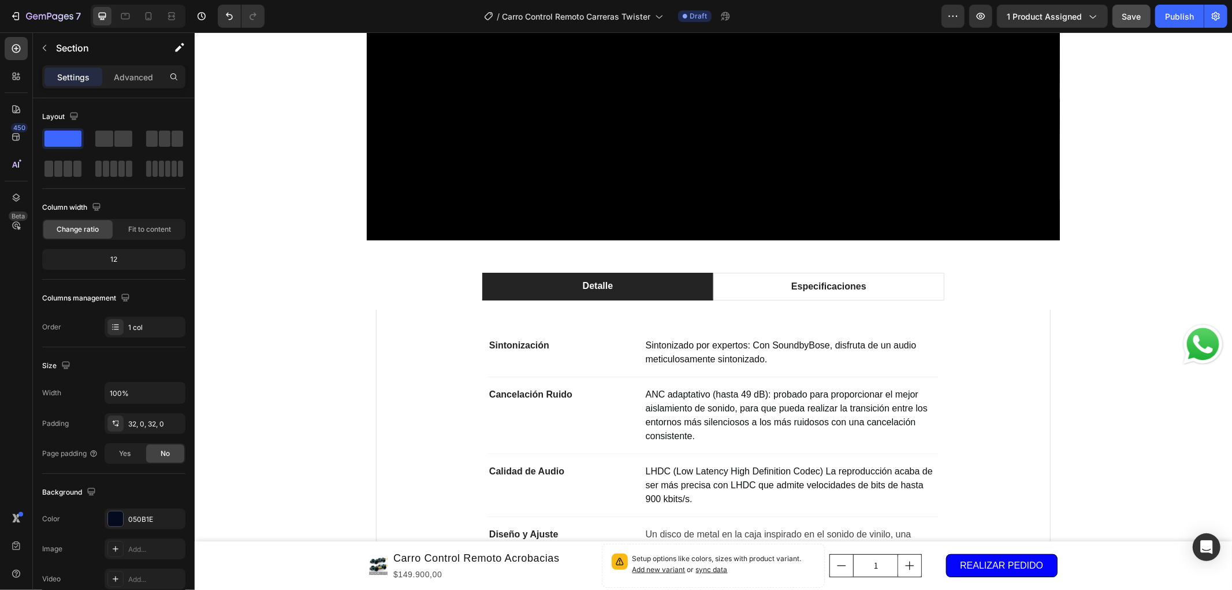
scroll to position [962, 0]
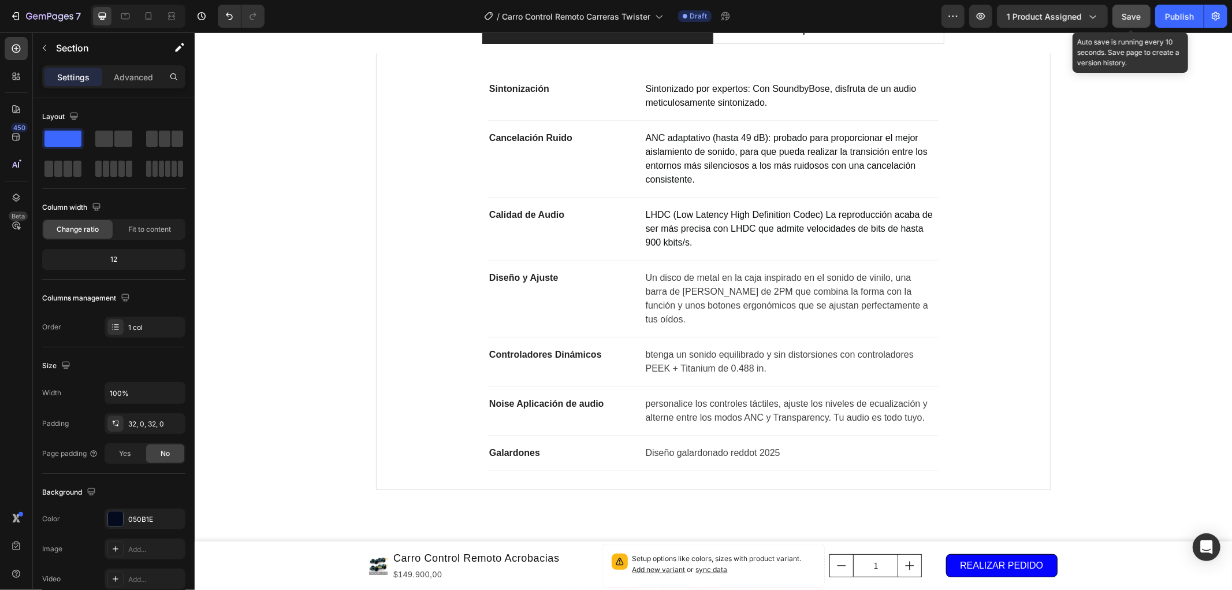
click at [1132, 16] on span "Save" at bounding box center [1131, 17] width 19 height 10
click at [1127, 21] on div "Save" at bounding box center [1131, 16] width 19 height 12
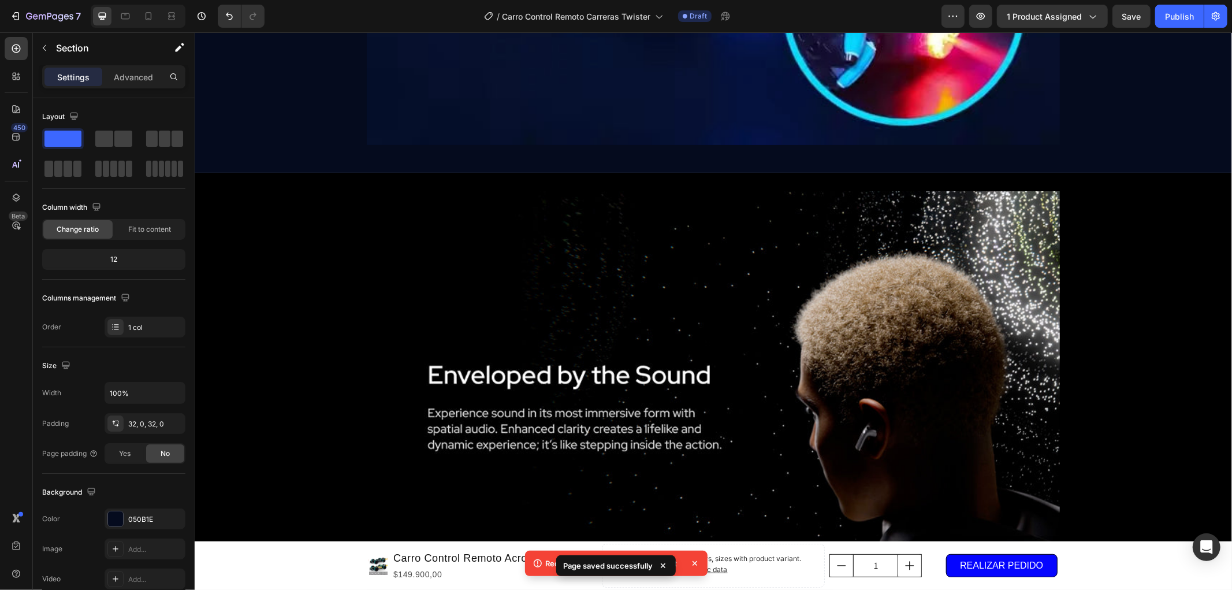
scroll to position [3080, 0]
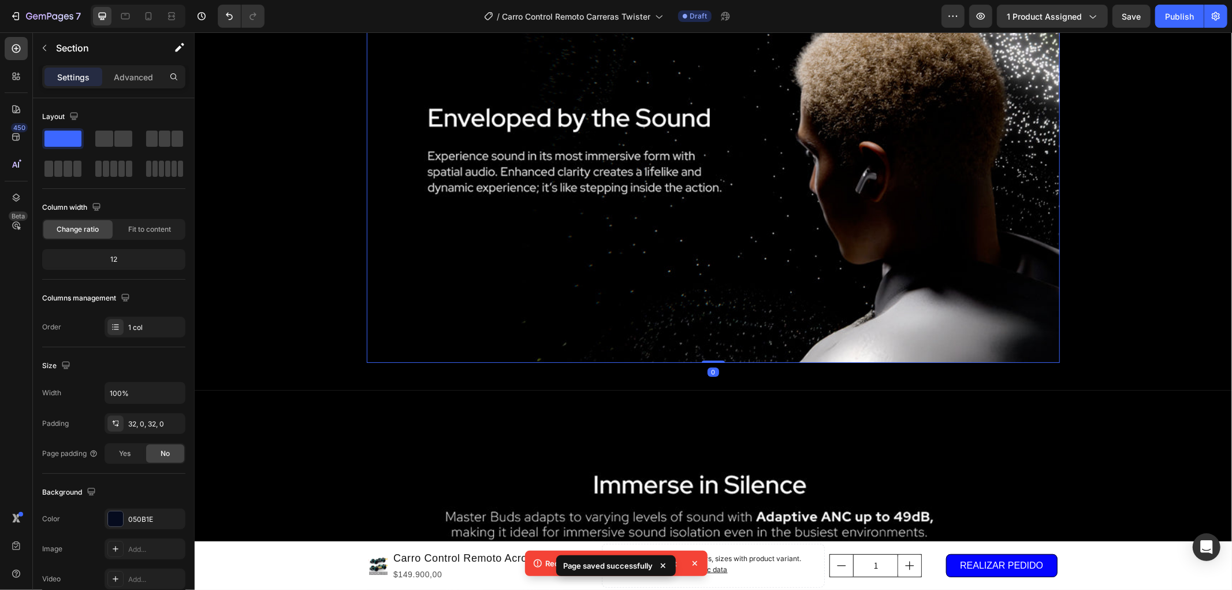
click at [754, 148] on img at bounding box center [712, 148] width 693 height 428
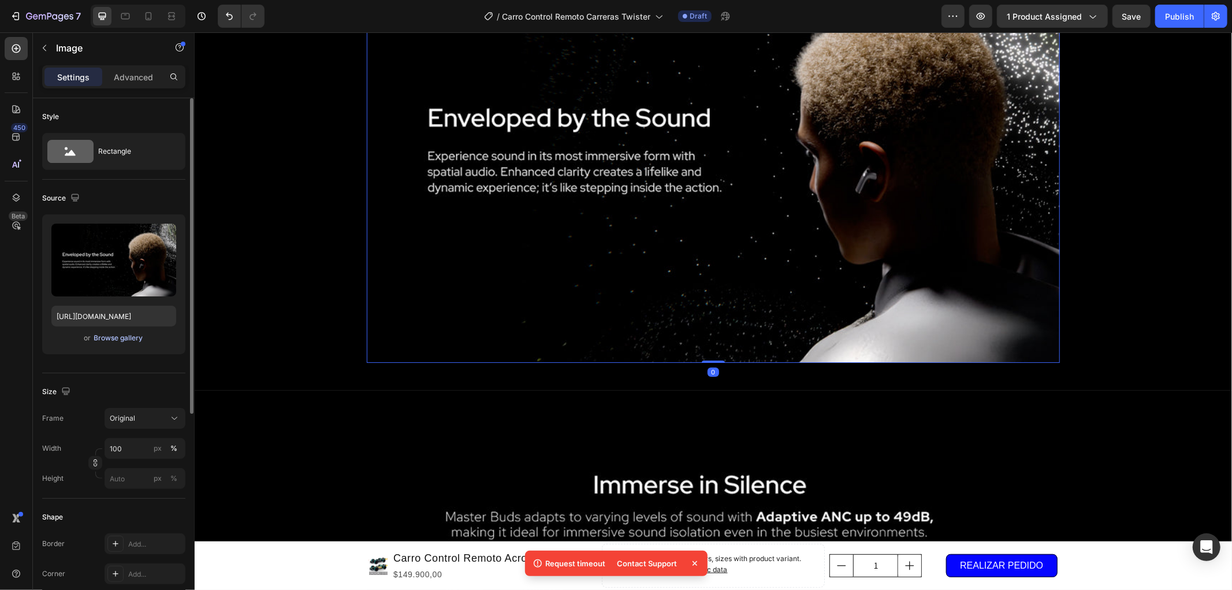
click at [126, 334] on div "Browse gallery" at bounding box center [118, 338] width 49 height 10
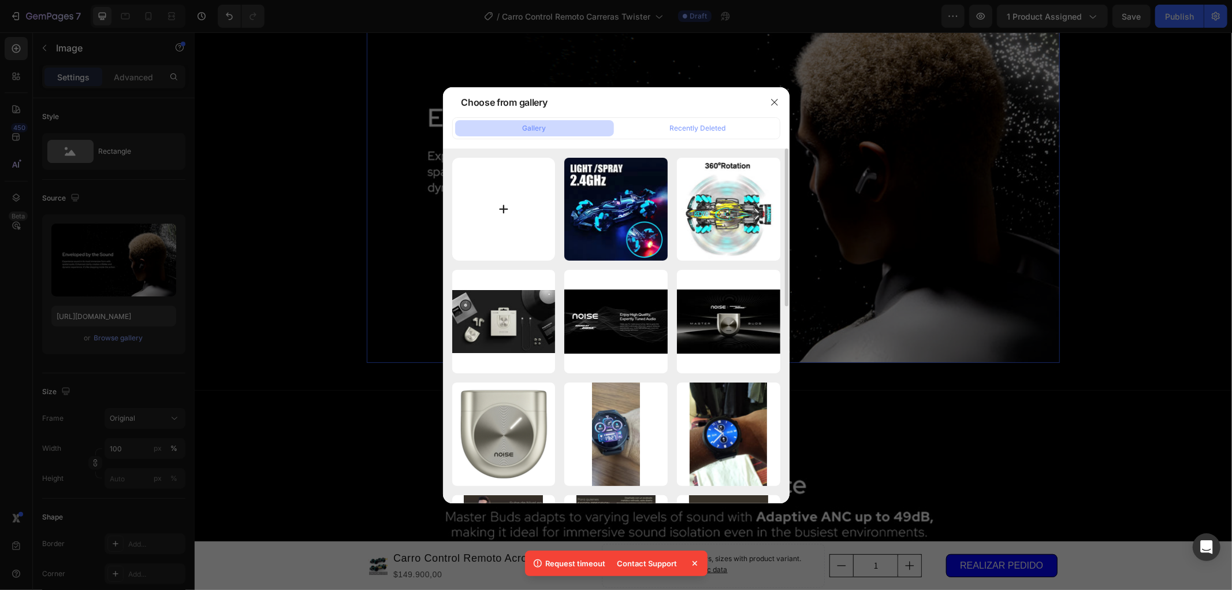
click at [512, 201] on input "file" at bounding box center [503, 209] width 103 height 103
type input "C:\fakepath\3.jpg"
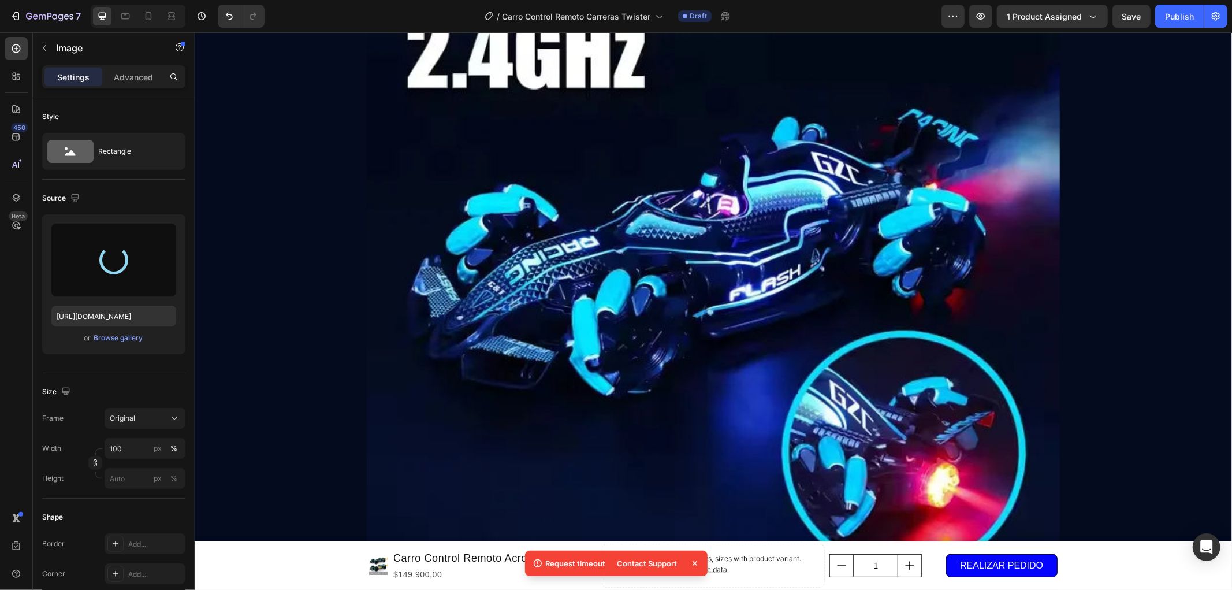
type input "[URL][DOMAIN_NAME]"
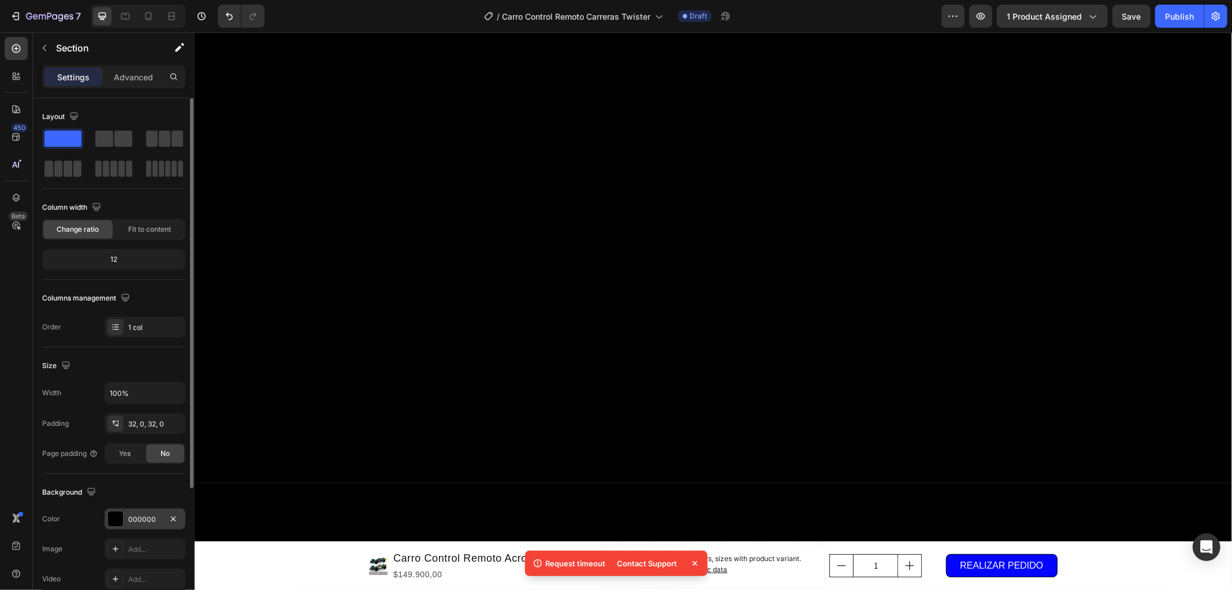
click at [135, 516] on div "000000" at bounding box center [144, 519] width 33 height 10
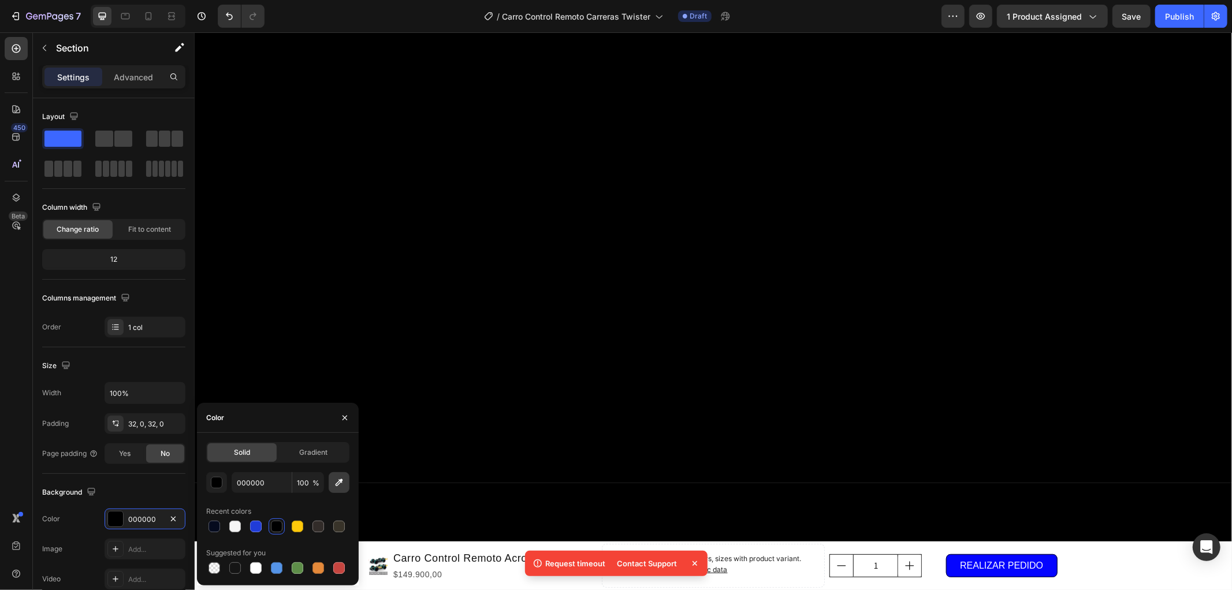
click at [334, 478] on icon "button" at bounding box center [339, 482] width 12 height 12
type input "C5CBCB"
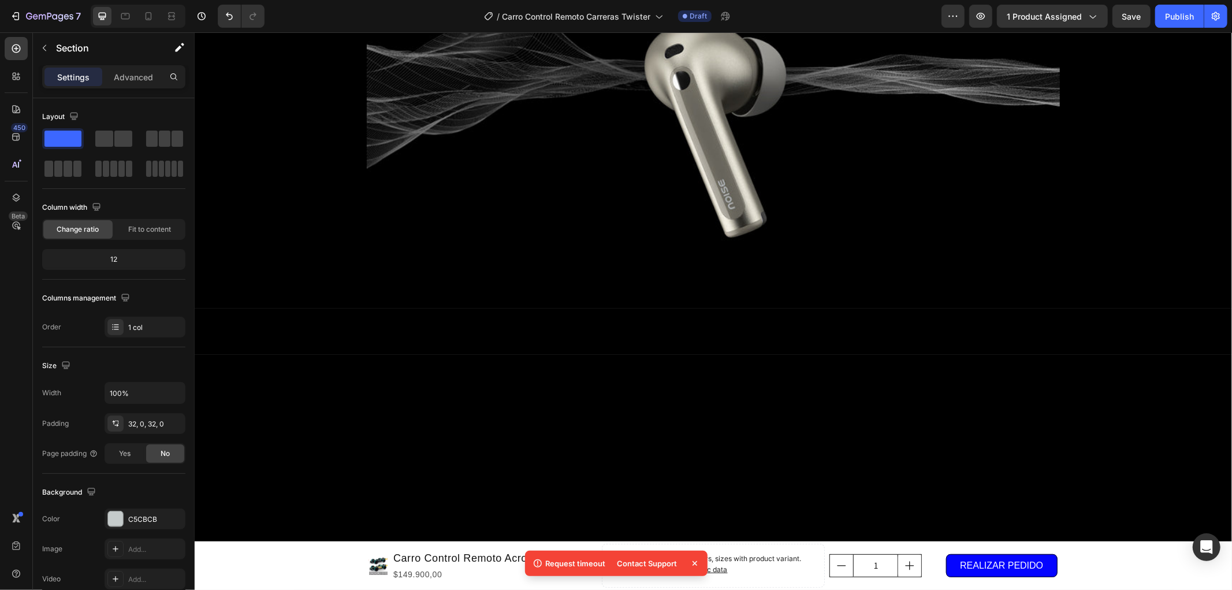
scroll to position [3593, 0]
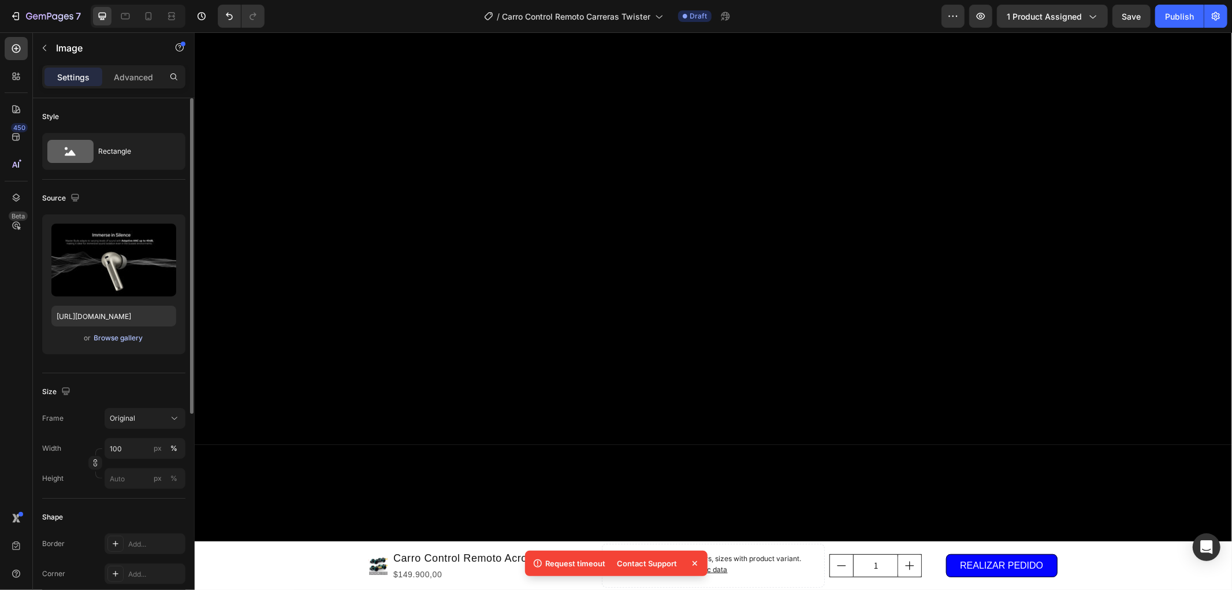
click at [120, 342] on div "Browse gallery" at bounding box center [118, 338] width 49 height 10
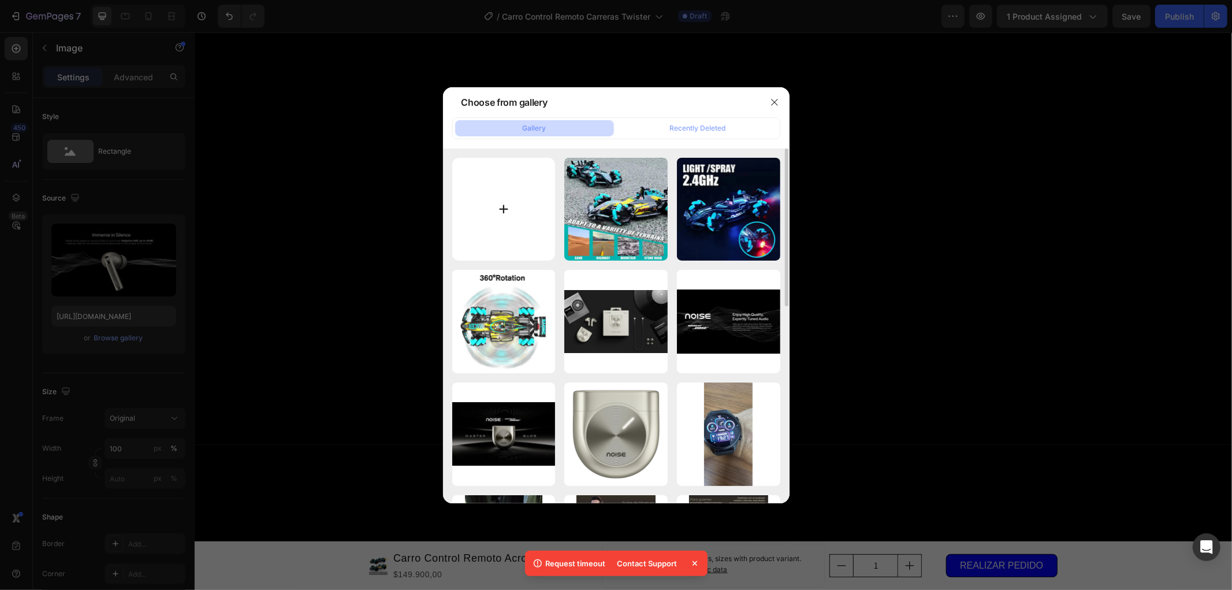
click at [480, 210] on input "file" at bounding box center [503, 209] width 103 height 103
type input "C:\fakepath\4.jpg"
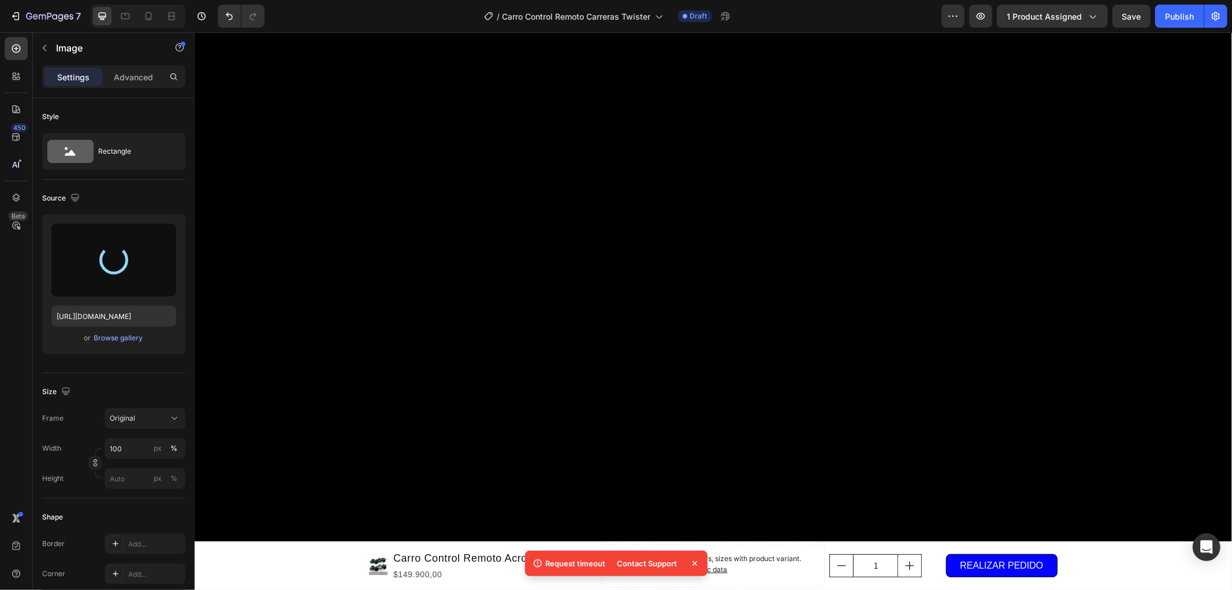
scroll to position [3657, 0]
type input "[URL][DOMAIN_NAME]"
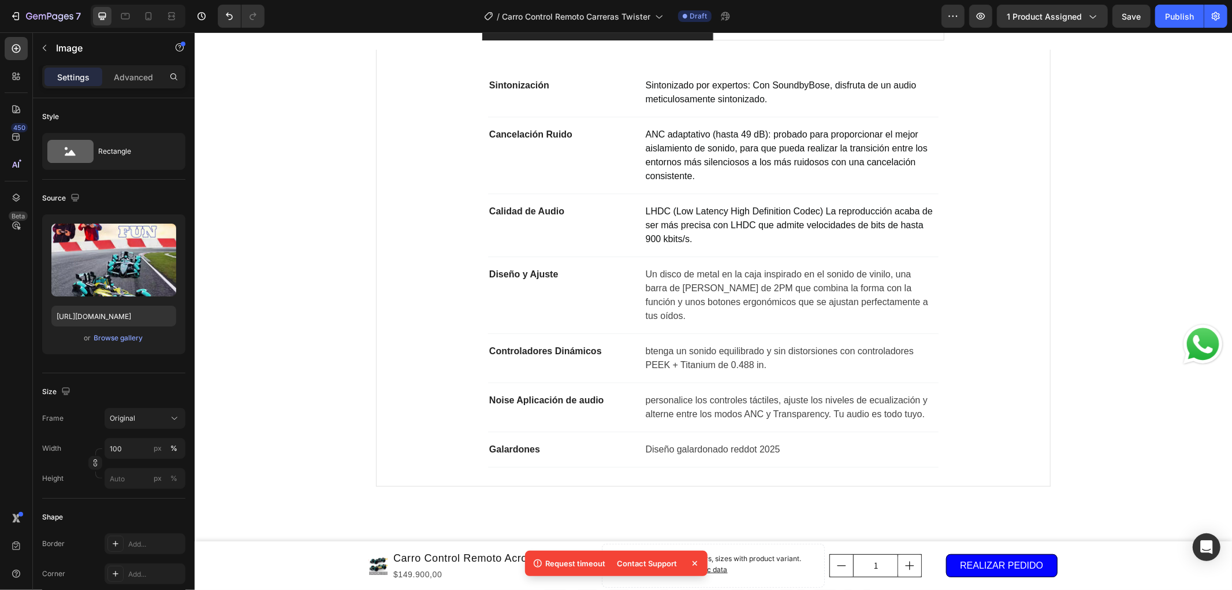
scroll to position [885, 0]
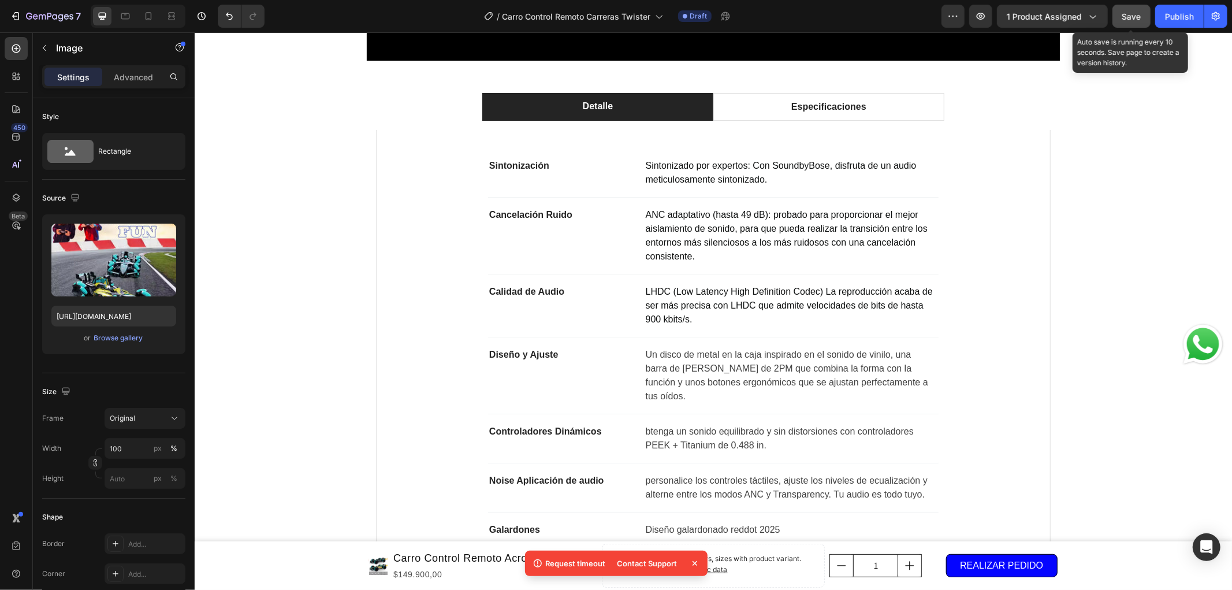
click at [1122, 13] on span "Save" at bounding box center [1131, 17] width 19 height 10
click at [691, 560] on icon at bounding box center [695, 563] width 12 height 12
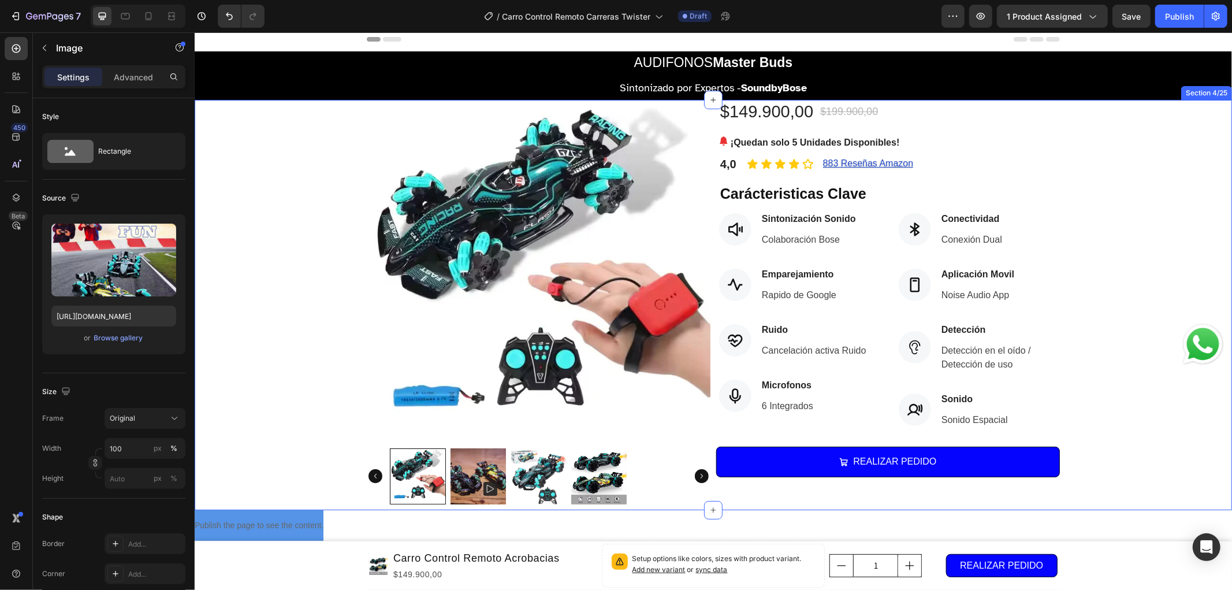
scroll to position [0, 0]
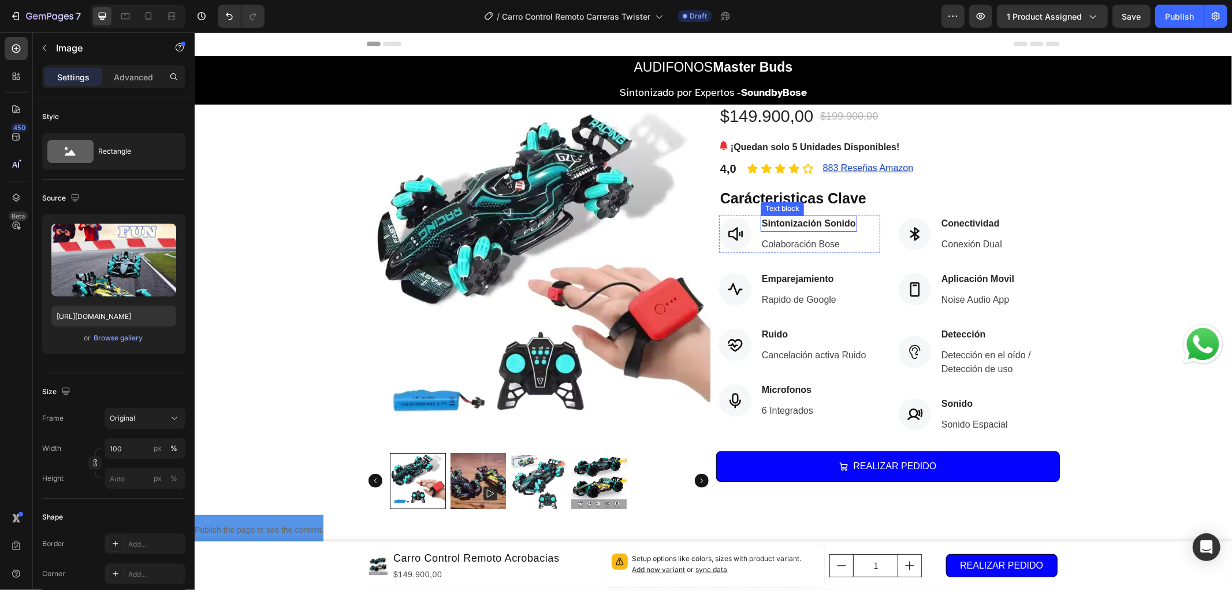
click at [833, 225] on p "Sintonización Sonido" at bounding box center [808, 223] width 94 height 14
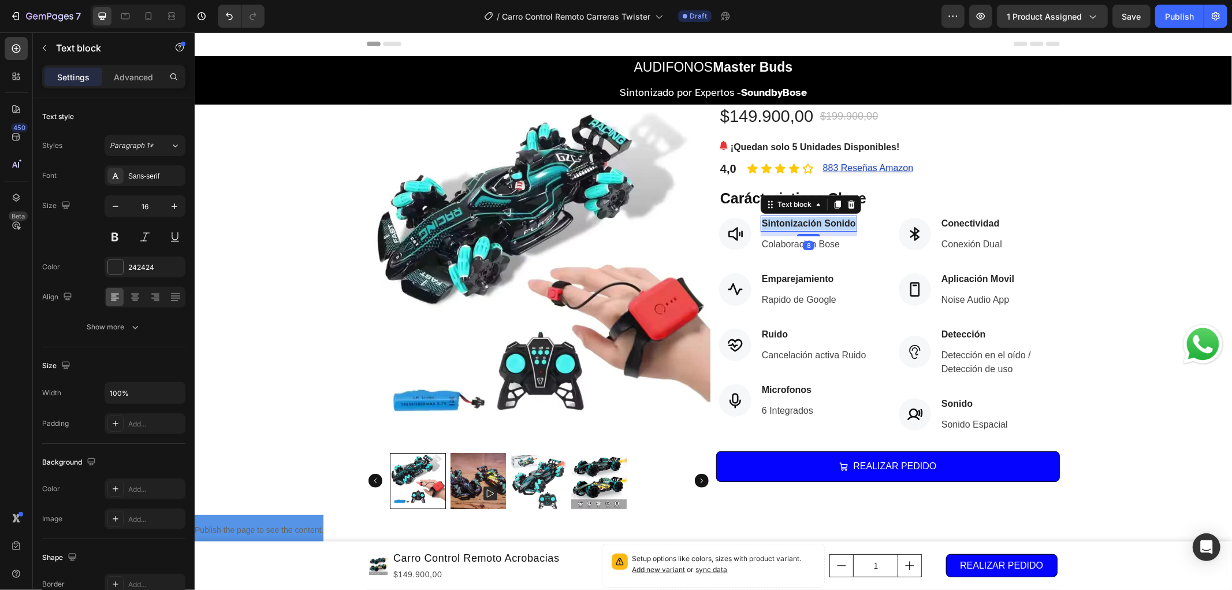
click at [833, 225] on p "Sintonización Sonido" at bounding box center [808, 223] width 94 height 14
click at [804, 221] on p "Control DUal" at bounding box center [800, 223] width 78 height 14
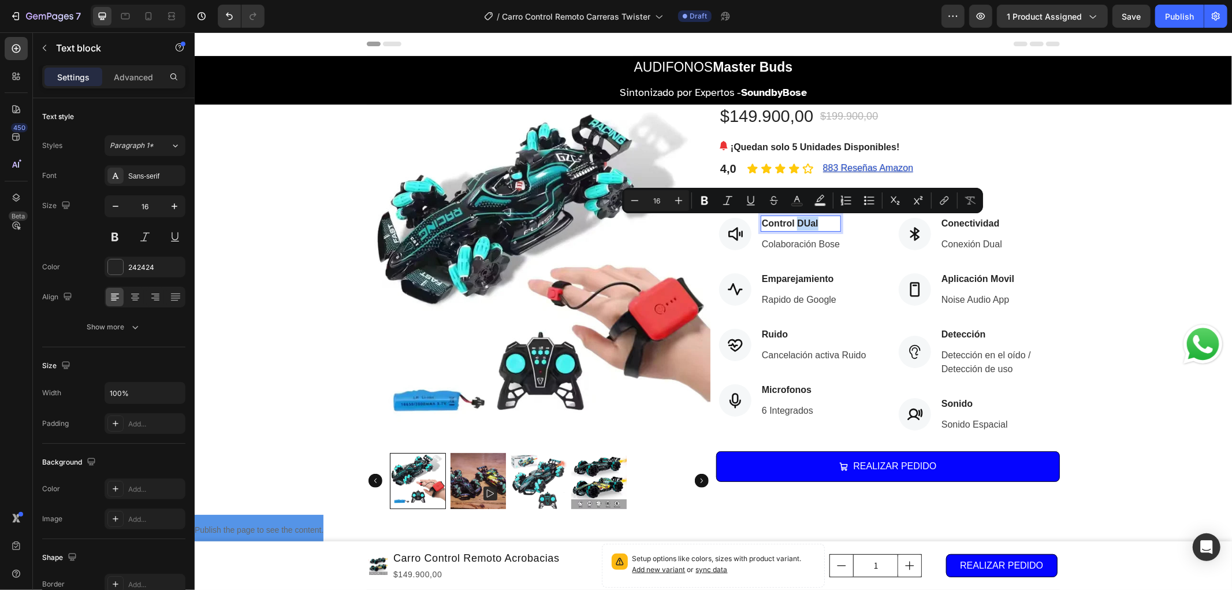
click at [806, 225] on p "Control DUal" at bounding box center [800, 223] width 78 height 14
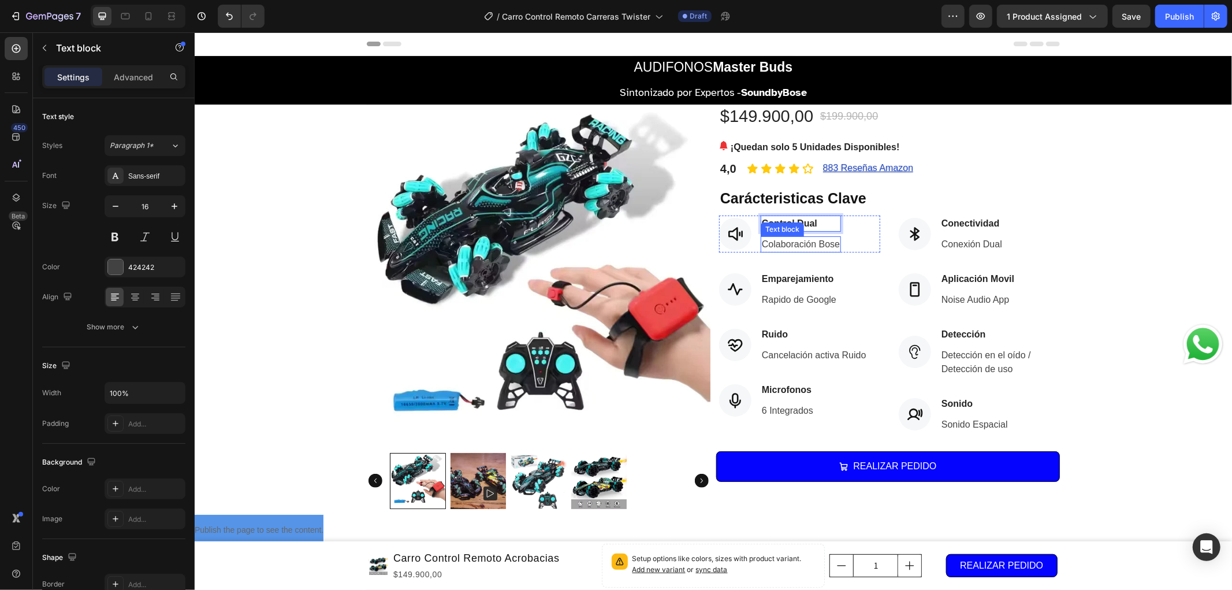
click at [798, 241] on p "Colaboración Bose" at bounding box center [800, 244] width 78 height 14
click at [1125, 253] on div "Product Images $149.900,00 (P) Price (P) Price $199.900,00 (P) Price (P) Price …" at bounding box center [712, 309] width 1037 height 410
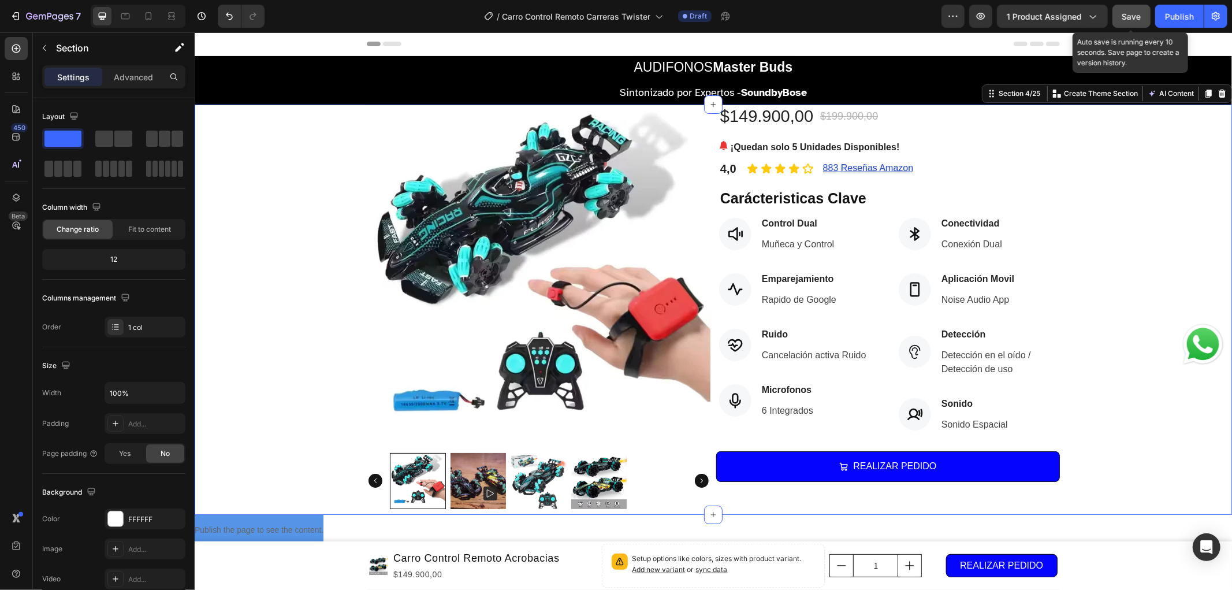
click at [1140, 14] on span "Save" at bounding box center [1131, 17] width 19 height 10
click at [677, 62] on h2 "AUDIFONOS Master [PERSON_NAME]" at bounding box center [712, 66] width 161 height 23
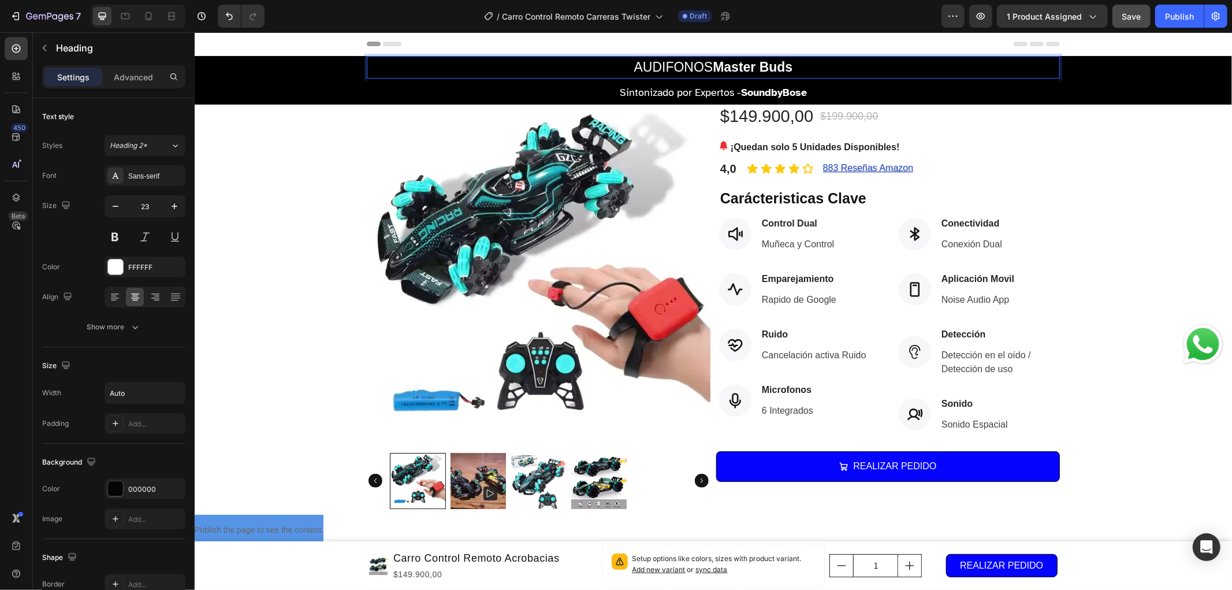
click at [677, 62] on h2 "AUDIFONOS Master [PERSON_NAME]" at bounding box center [712, 66] width 161 height 23
click at [680, 77] on h2 "CARRO CONTROL REMOTO Twister" at bounding box center [713, 66] width 226 height 23
click at [680, 83] on h2 "Sintonizado por Expertos - SoundbyBose" at bounding box center [712, 89] width 693 height 23
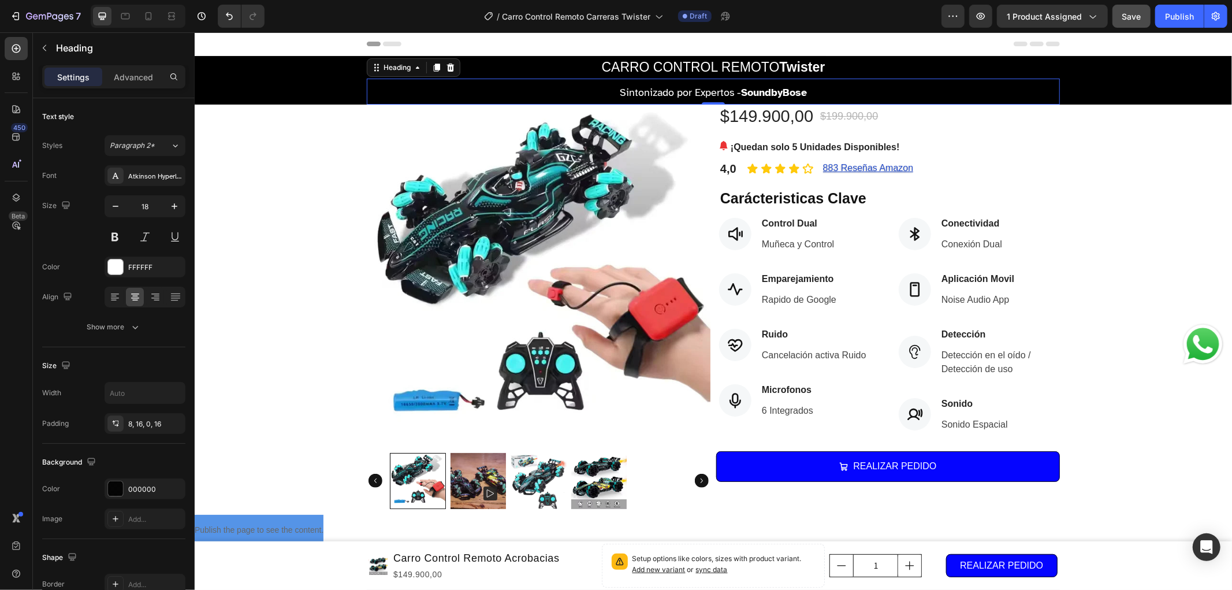
click at [682, 87] on h2 "Sintonizado por Expertos - SoundbyBose" at bounding box center [712, 89] width 693 height 23
click at [682, 87] on p "Sintonizado por Expertos - SoundbyBose" at bounding box center [712, 92] width 674 height 18
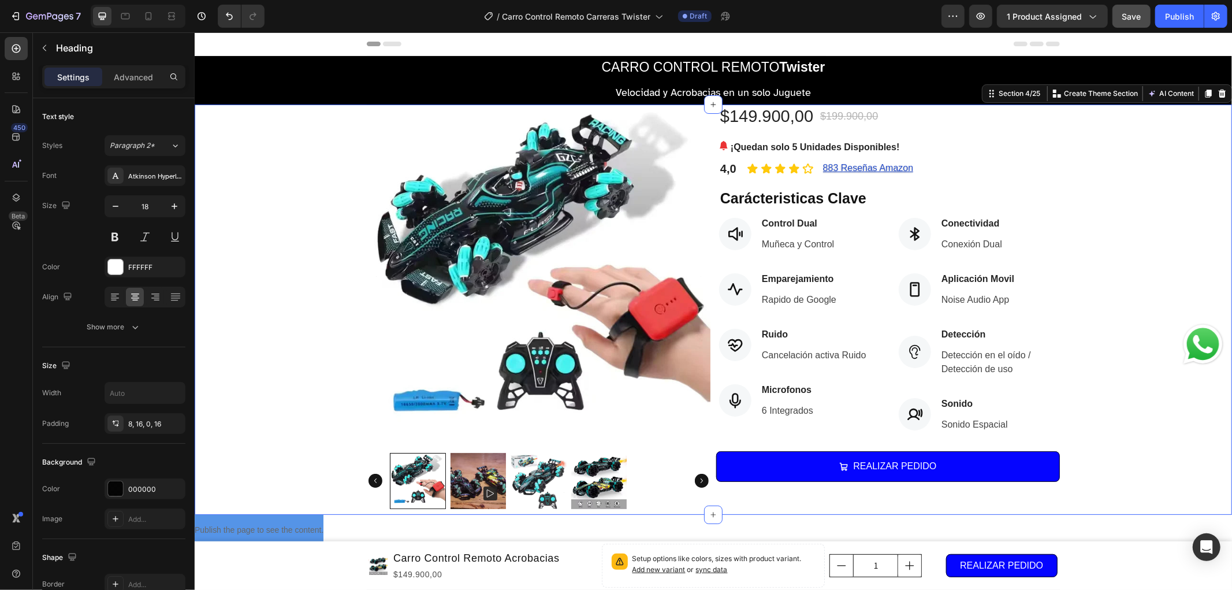
click at [1152, 181] on div "Product Images $149.900,00 (P) Price (P) Price $199.900,00 (P) Price (P) Price …" at bounding box center [712, 309] width 1037 height 410
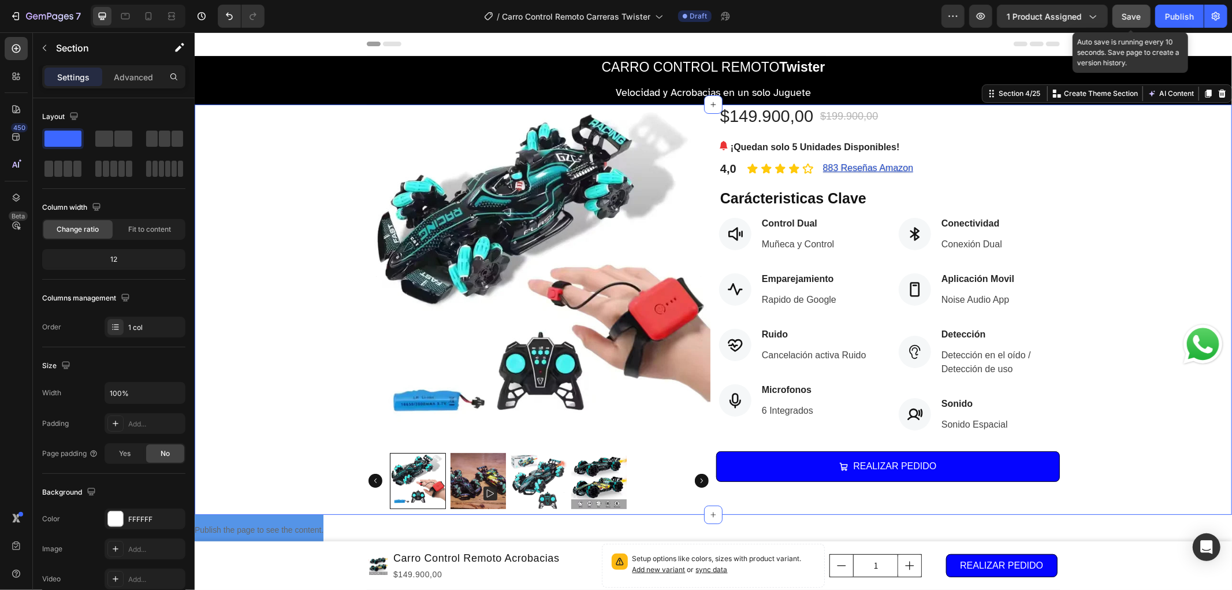
click at [1124, 20] on span "Save" at bounding box center [1131, 17] width 19 height 10
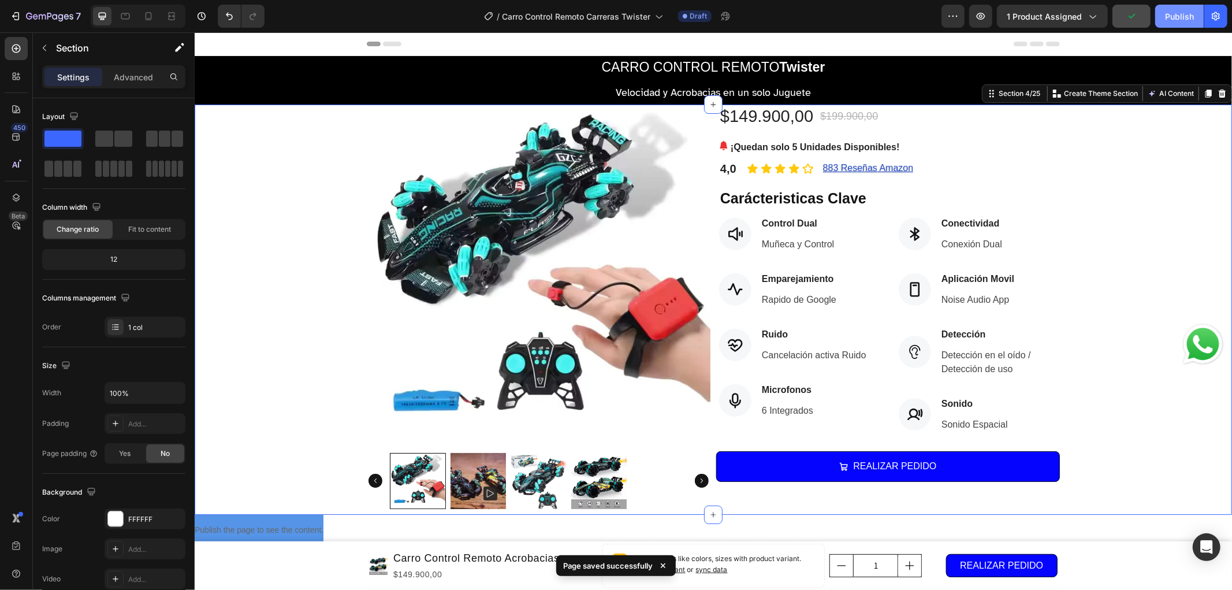
click at [1185, 18] on div "Publish" at bounding box center [1179, 16] width 29 height 12
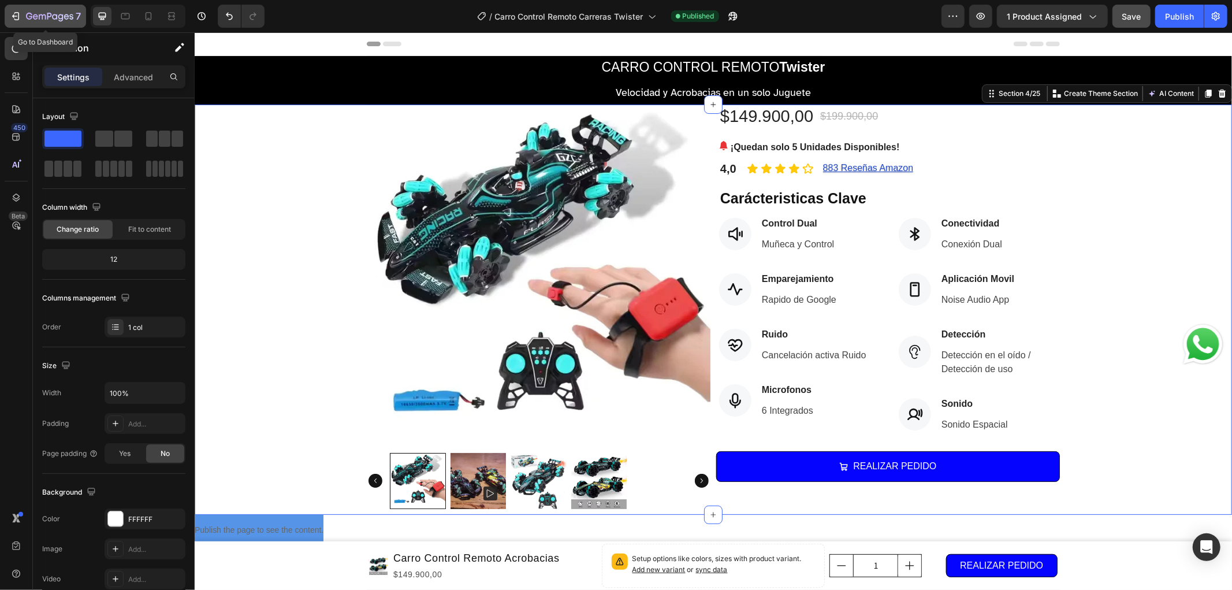
click at [53, 21] on icon "button" at bounding box center [49, 17] width 47 height 10
